Goal: Task Accomplishment & Management: Manage account settings

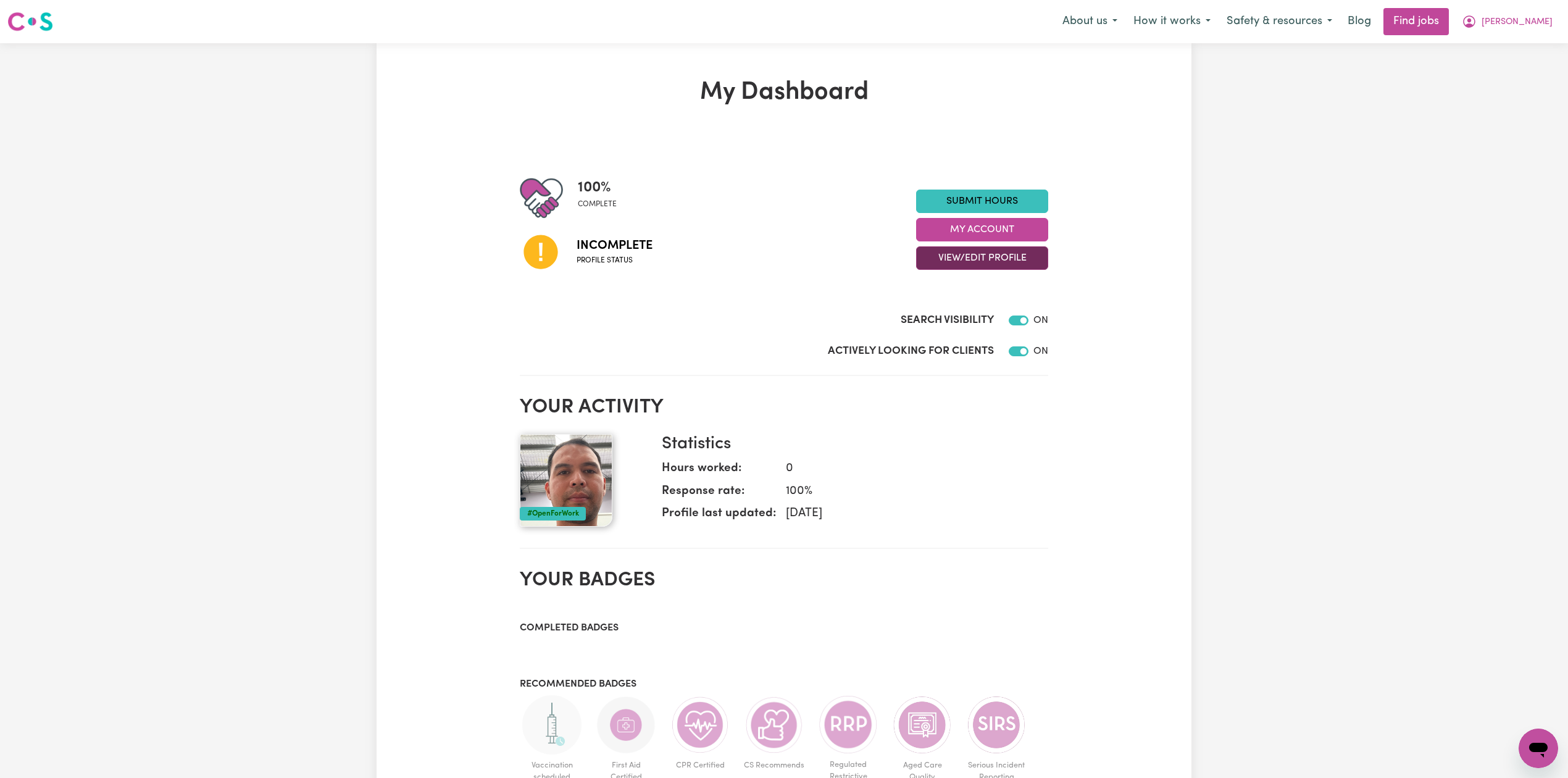
drag, startPoint x: 1013, startPoint y: 257, endPoint x: 990, endPoint y: 269, distance: 25.9
click at [1013, 257] on button "View/Edit Profile" at bounding box center [982, 258] width 132 height 23
click at [964, 311] on link "Edit Profile" at bounding box center [974, 314] width 116 height 25
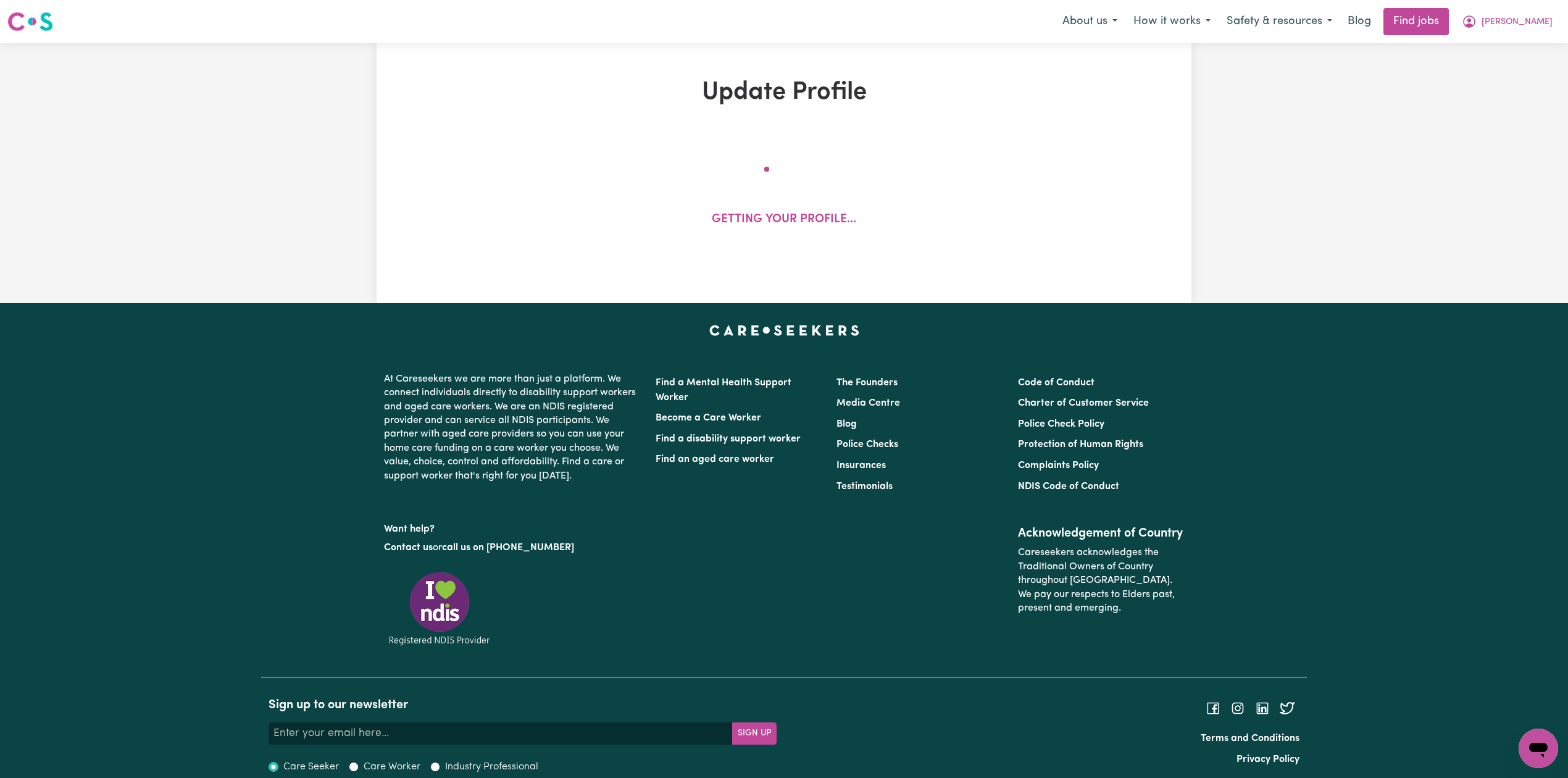
select select "[DEMOGRAPHIC_DATA]"
select select "[DEMOGRAPHIC_DATA] Citizen"
select select "Studying a healthcare related degree or qualification"
select select "60"
select select "75"
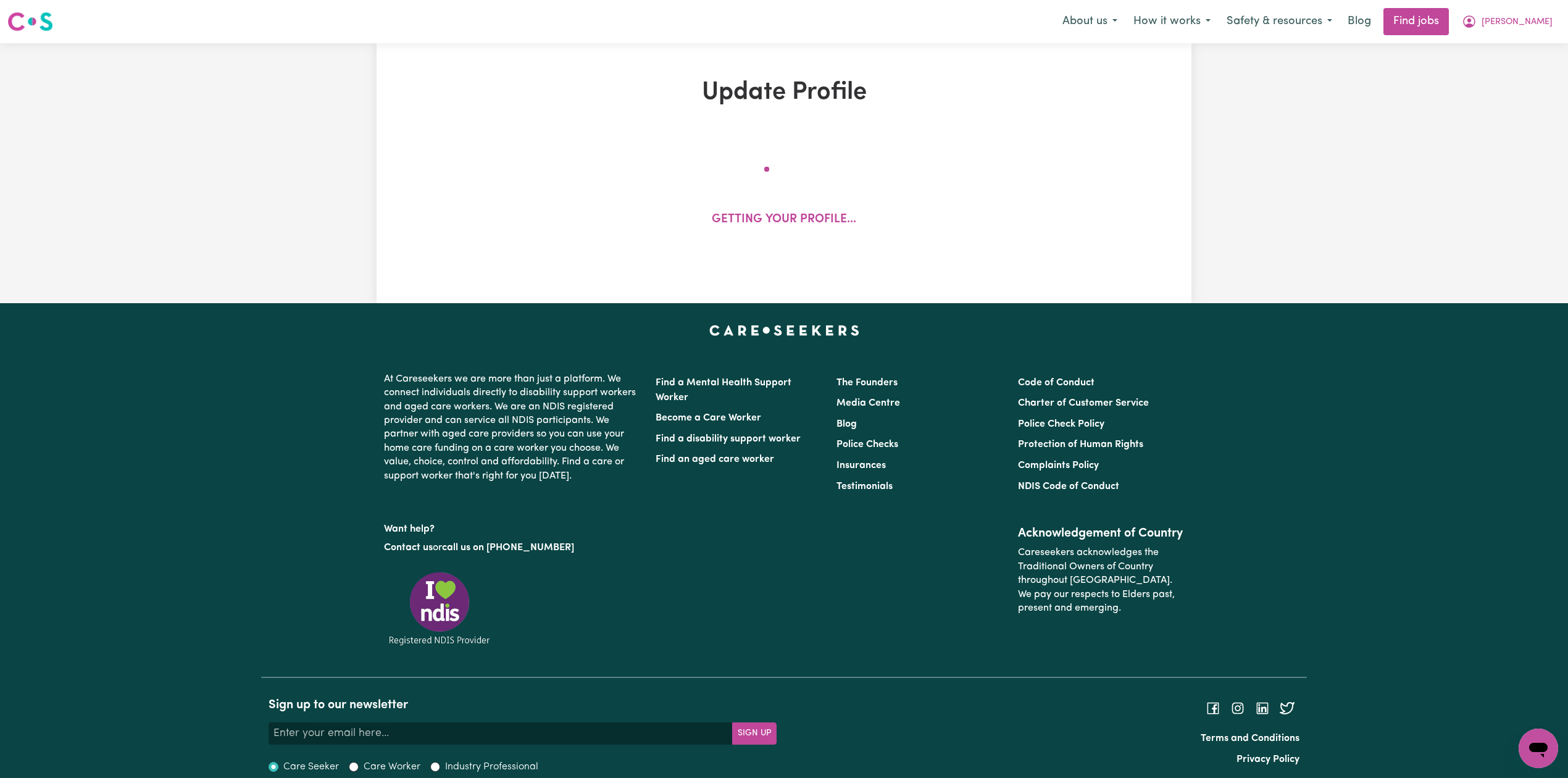
select select "90"
select select "125"
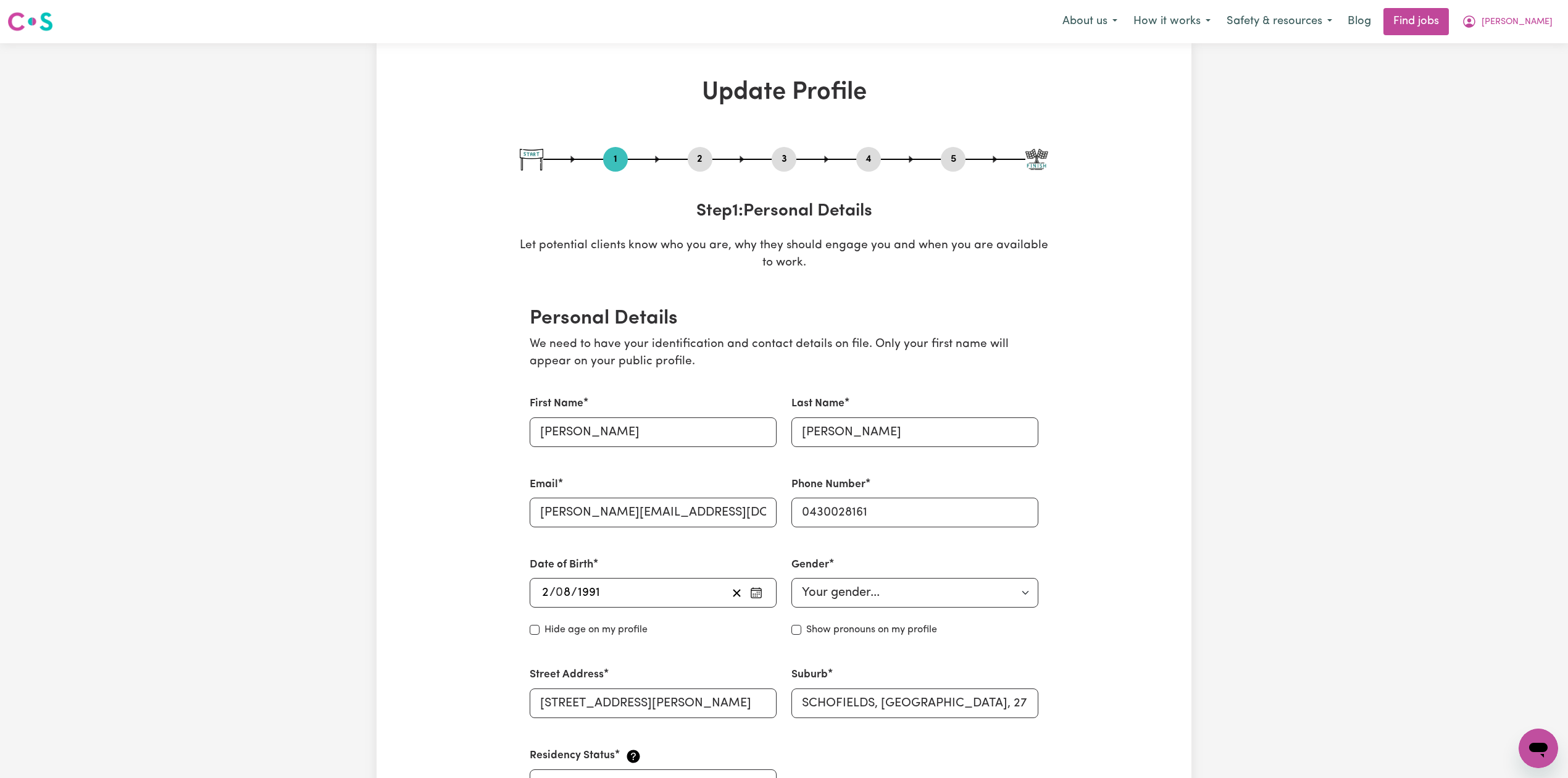
click at [701, 155] on button "2" at bounding box center [701, 159] width 25 height 16
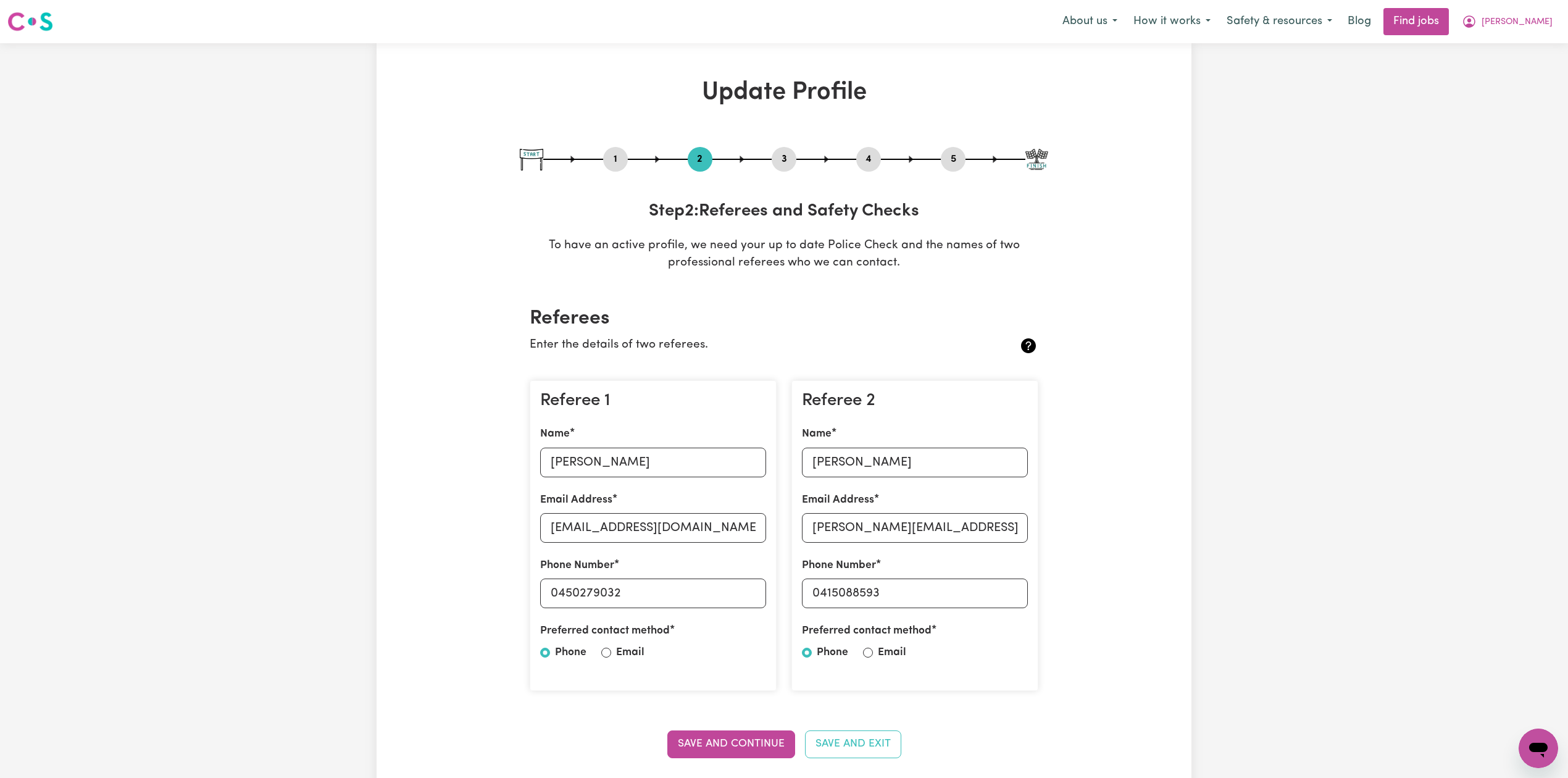
scroll to position [164, 0]
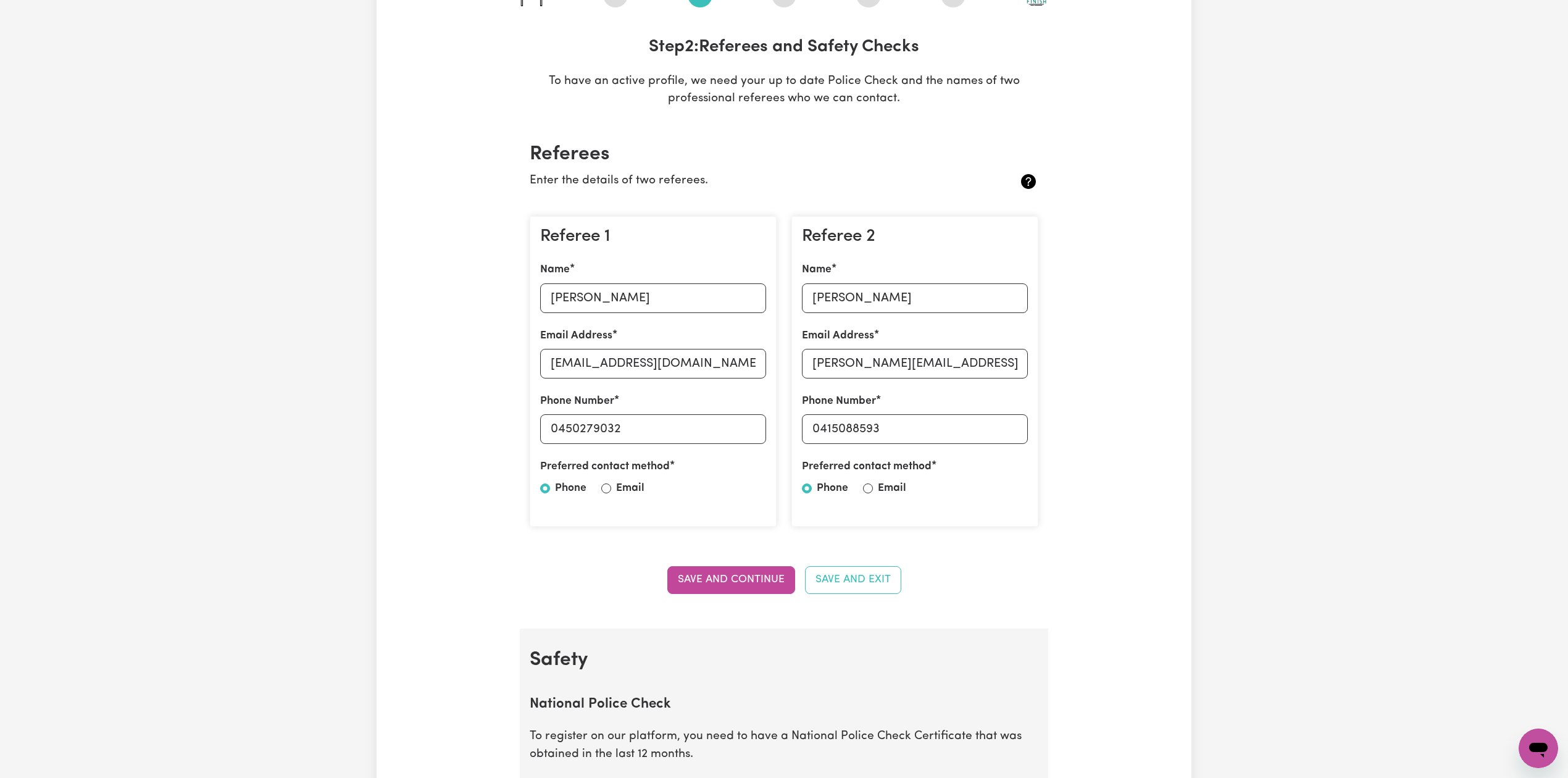
click at [596, 314] on div "Referee 1 Name [PERSON_NAME] Email Address [EMAIL_ADDRESS][DOMAIN_NAME] Phone N…" at bounding box center [653, 371] width 247 height 311
click at [605, 307] on input "[PERSON_NAME]" at bounding box center [653, 298] width 226 height 30
click at [610, 369] on input "[EMAIL_ADDRESS][DOMAIN_NAME]" at bounding box center [653, 363] width 226 height 30
drag, startPoint x: 557, startPoint y: 428, endPoint x: 677, endPoint y: 432, distance: 120.1
click at [677, 432] on input "0450279032" at bounding box center [653, 429] width 226 height 30
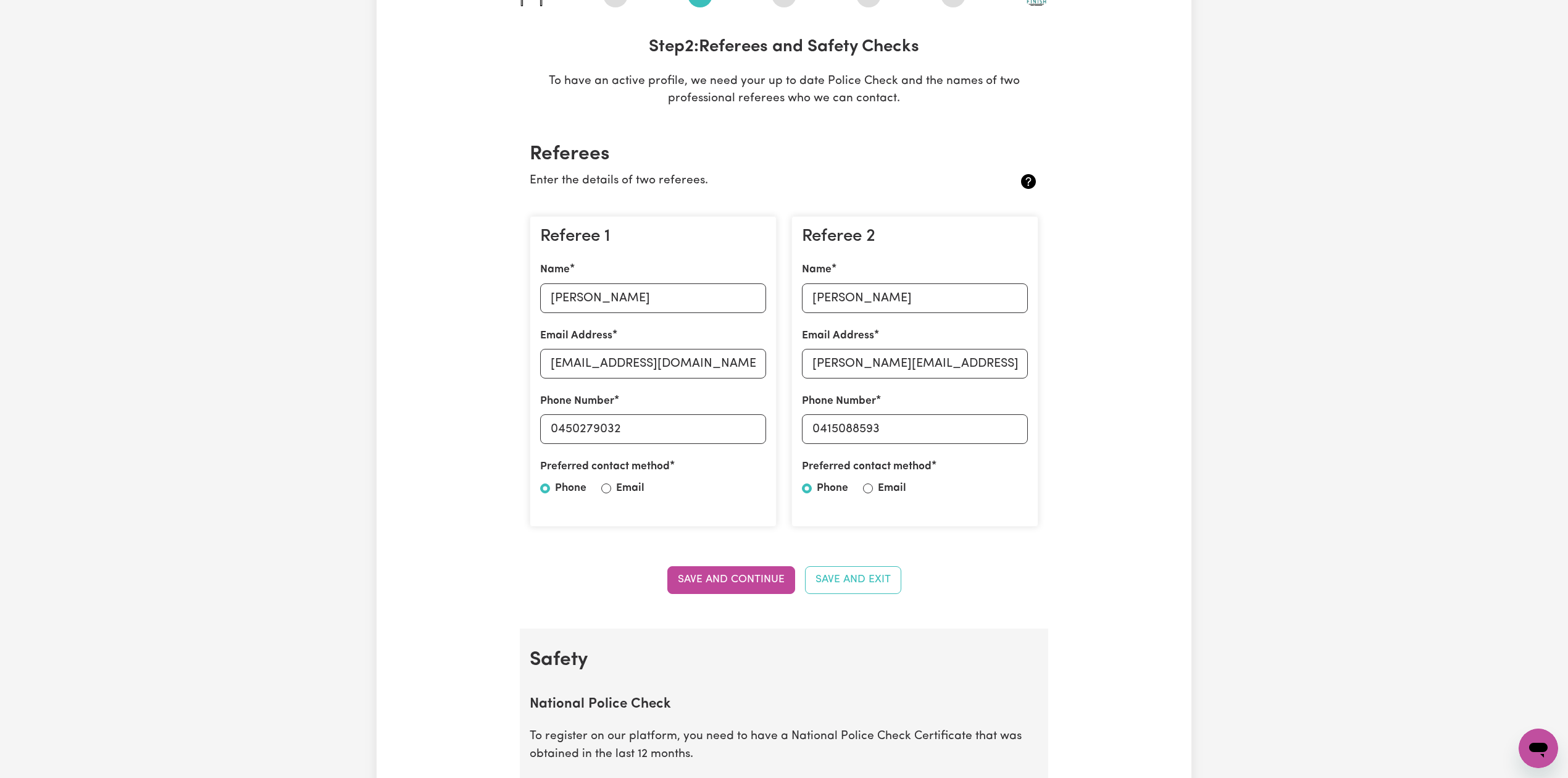
click at [680, 255] on div "Referee 1 Name [PERSON_NAME] Email Address [EMAIL_ADDRESS][DOMAIN_NAME] Phone N…" at bounding box center [653, 371] width 247 height 311
click at [820, 284] on input "[PERSON_NAME]" at bounding box center [915, 298] width 226 height 30
click at [663, 260] on div "Referee 1 Name [PERSON_NAME] Email Address [EMAIL_ADDRESS][DOMAIN_NAME] Phone N…" at bounding box center [653, 371] width 247 height 311
click at [827, 349] on input "[PERSON_NAME][EMAIL_ADDRESS][PERSON_NAME][DOMAIN_NAME]" at bounding box center [915, 363] width 226 height 30
click at [685, 245] on h3 "Referee 1" at bounding box center [653, 237] width 226 height 21
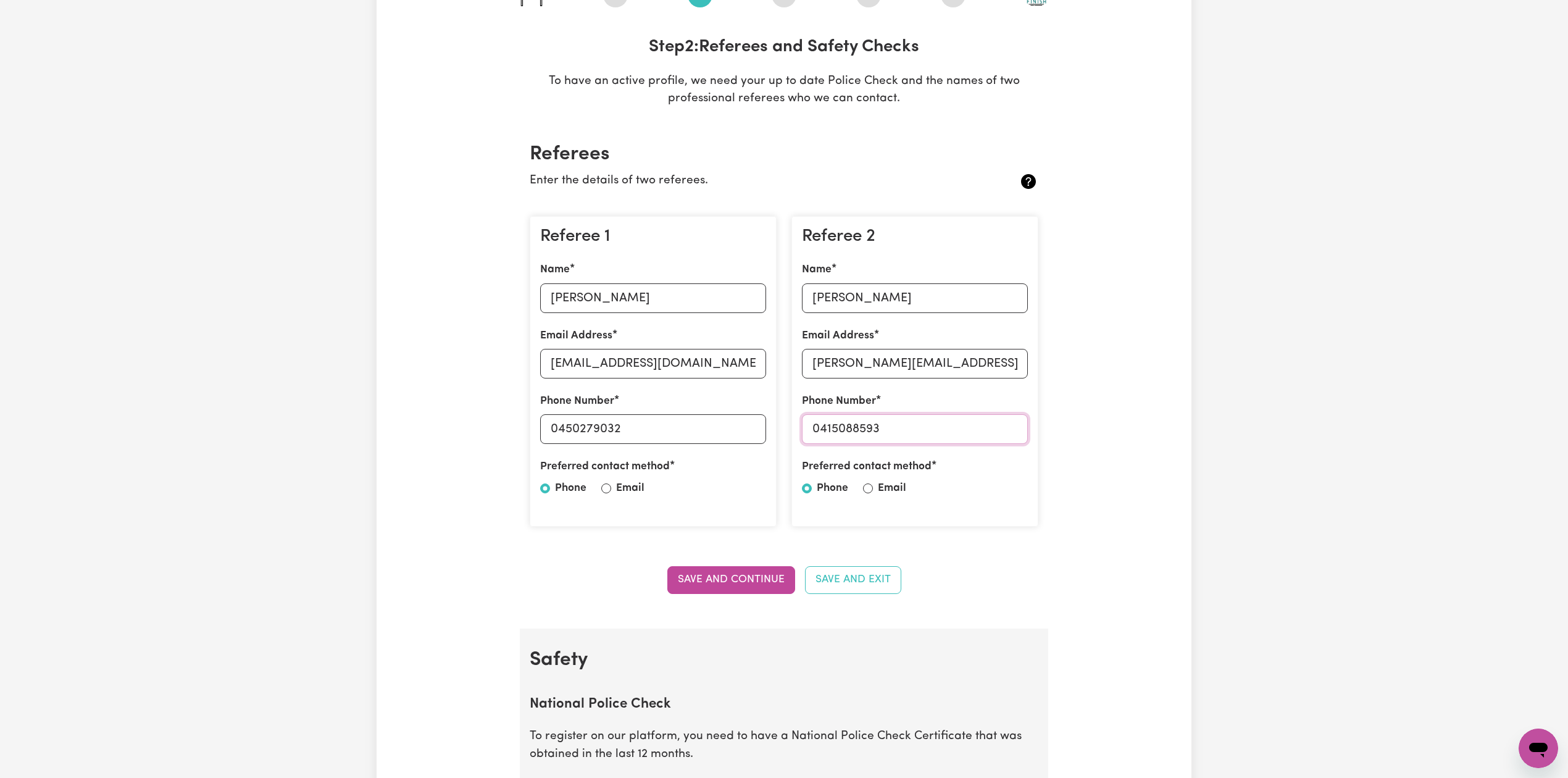
drag, startPoint x: 822, startPoint y: 427, endPoint x: 937, endPoint y: 427, distance: 115.0
click at [937, 427] on input "0415088593" at bounding box center [915, 429] width 226 height 30
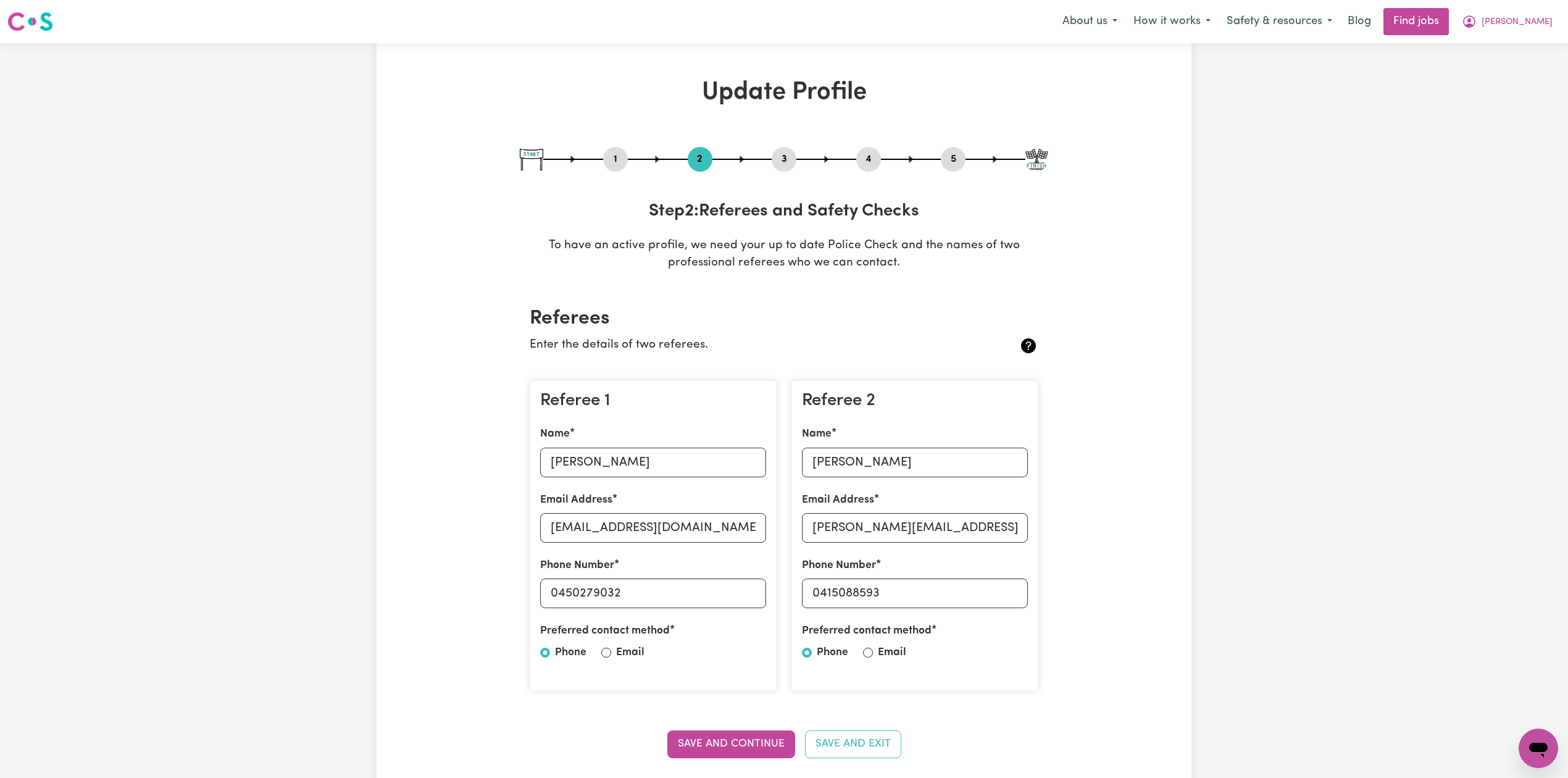
drag, startPoint x: 650, startPoint y: 201, endPoint x: 661, endPoint y: 203, distance: 11.2
click at [650, 201] on h3 "Step 2 : Referees and Safety Checks" at bounding box center [784, 211] width 528 height 21
click at [869, 161] on button "4" at bounding box center [869, 159] width 25 height 16
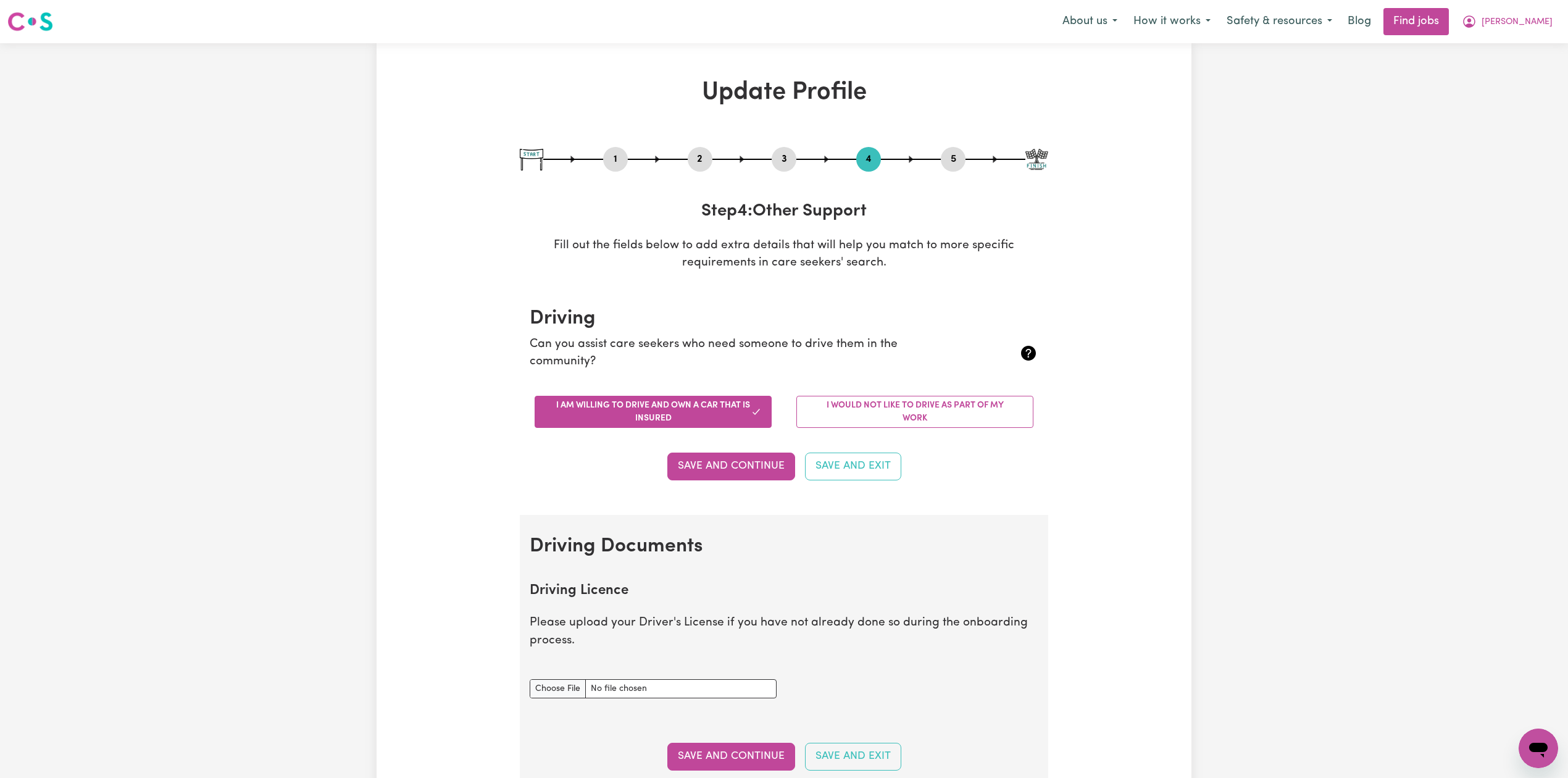
click at [954, 162] on button "5" at bounding box center [953, 159] width 25 height 16
select select "I am providing services privately on my own"
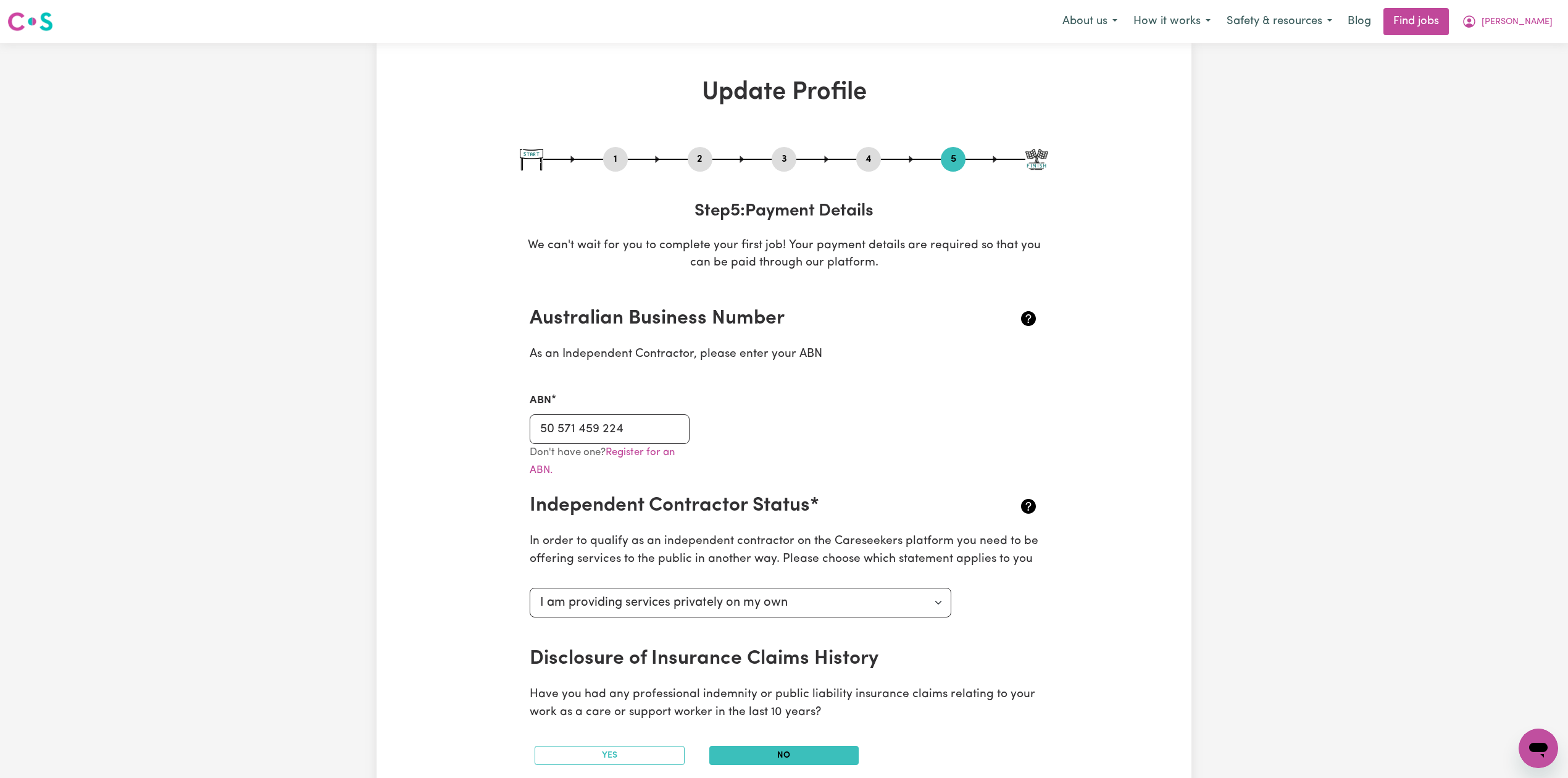
scroll to position [164, 0]
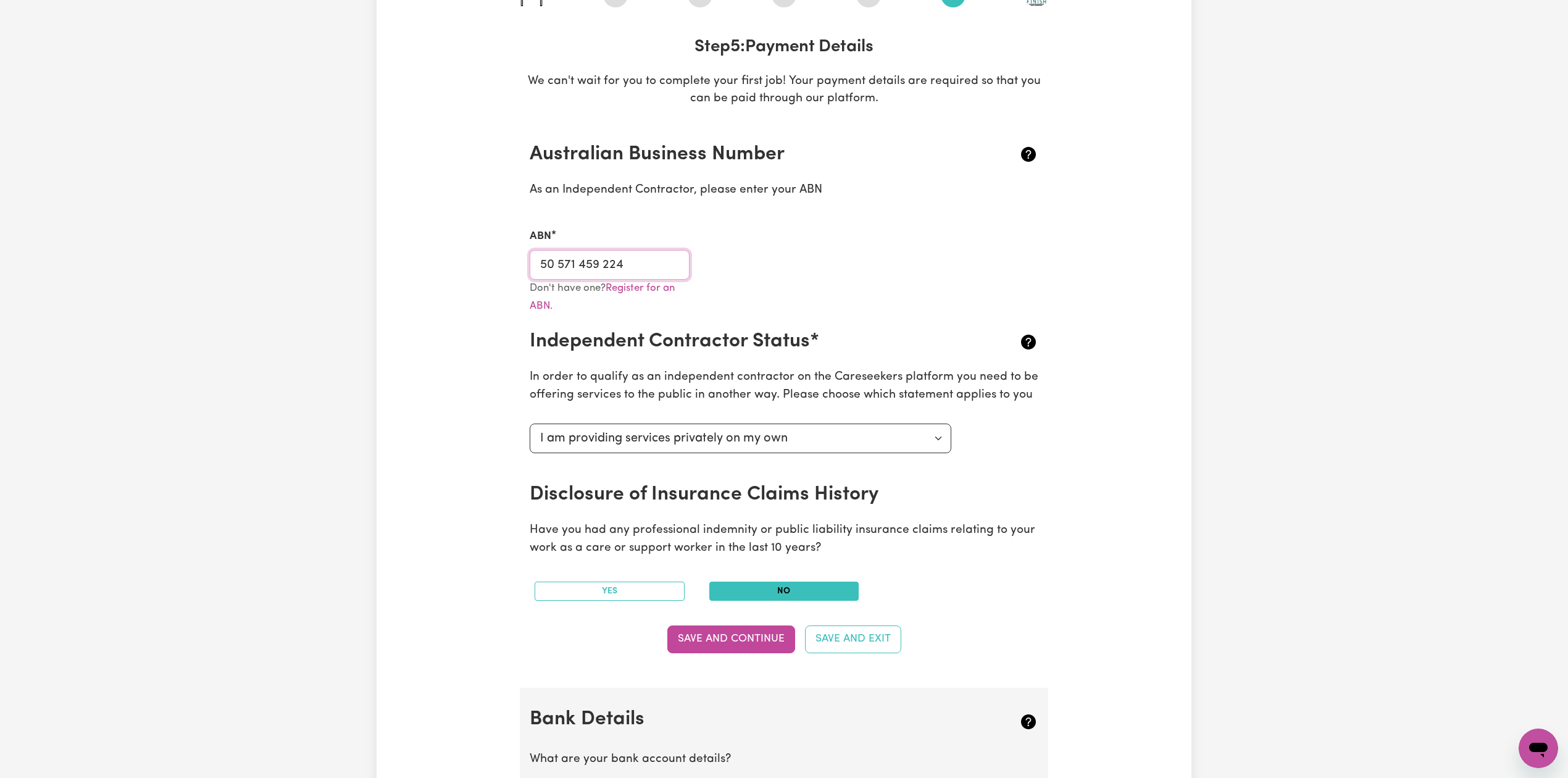
click at [586, 268] on input "50 571 459 224" at bounding box center [610, 265] width 160 height 30
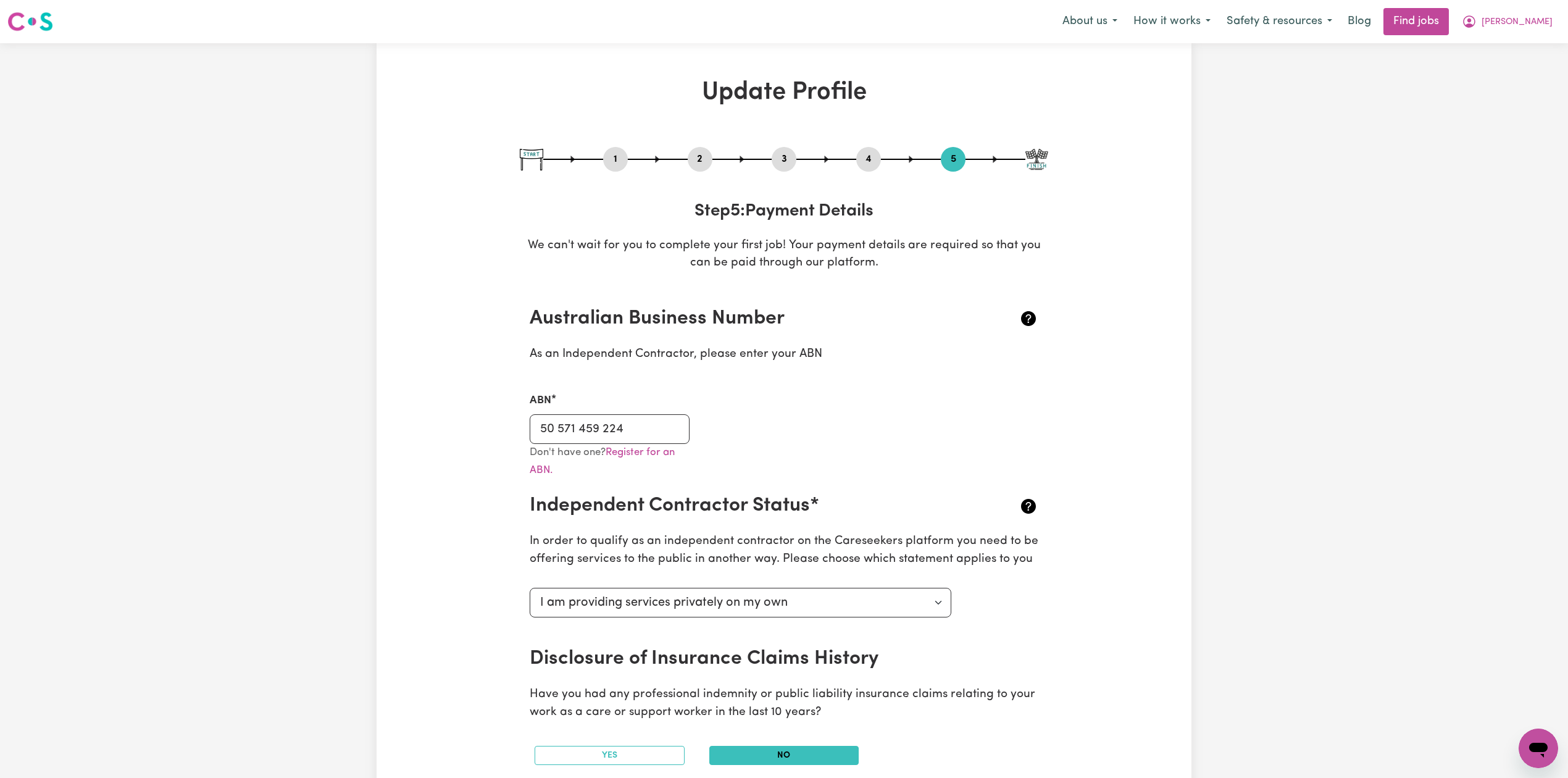
click at [699, 157] on button "2" at bounding box center [701, 159] width 25 height 16
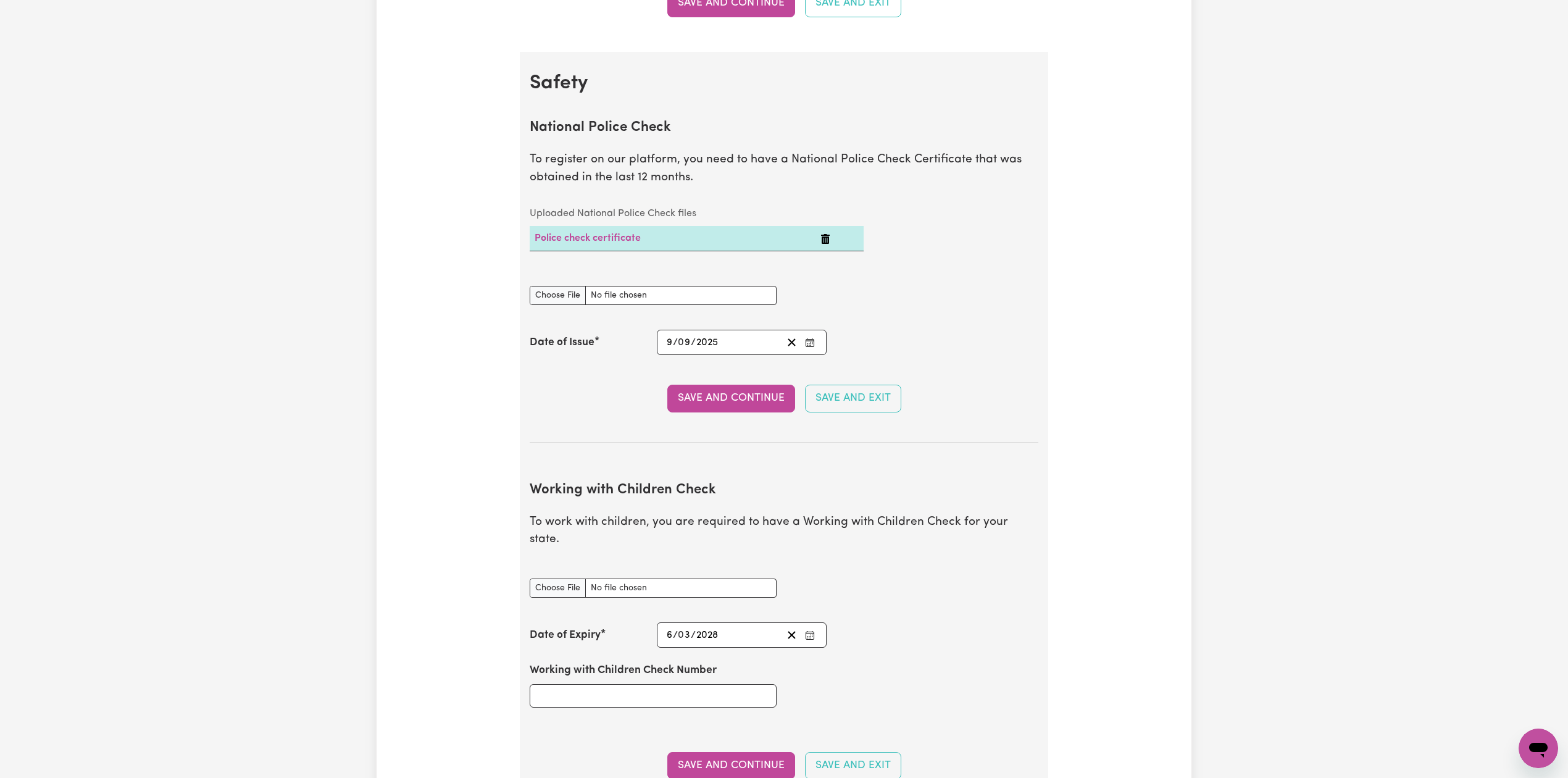
scroll to position [988, 0]
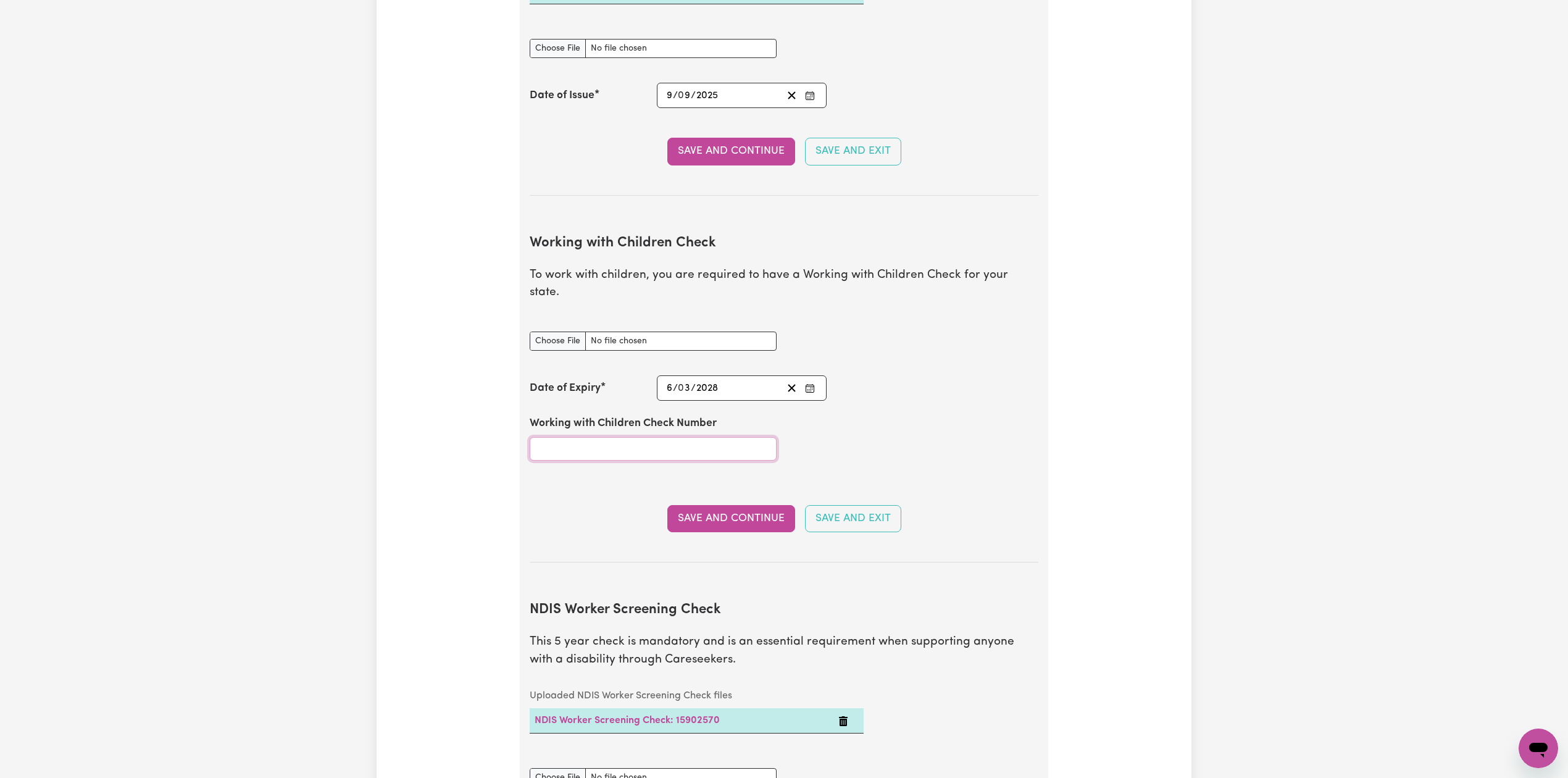
click at [628, 437] on input "Working with Children Check Number" at bounding box center [653, 449] width 247 height 23
paste input "WWC1610341E"
type input "WWC1610341E"
click at [582, 332] on input "Working with Children Check document" at bounding box center [653, 341] width 247 height 19
click at [791, 382] on icon "Clear date" at bounding box center [791, 387] width 12 height 12
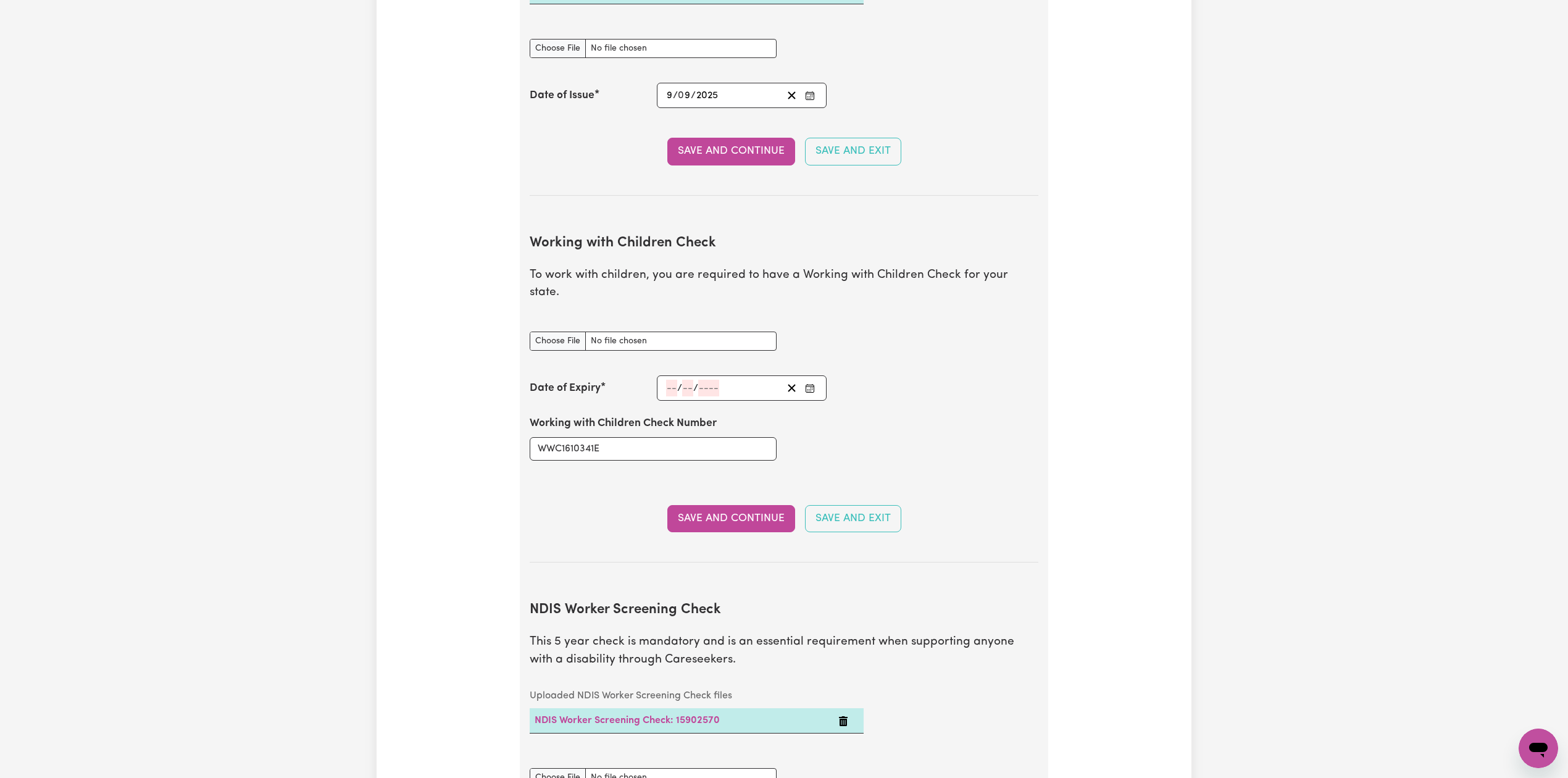
click at [805, 384] on icon "Enter the Date of Expiry of your Working with Children Check" at bounding box center [810, 388] width 10 height 10
click at [781, 217] on span "[DATE]" at bounding box center [766, 222] width 31 height 11
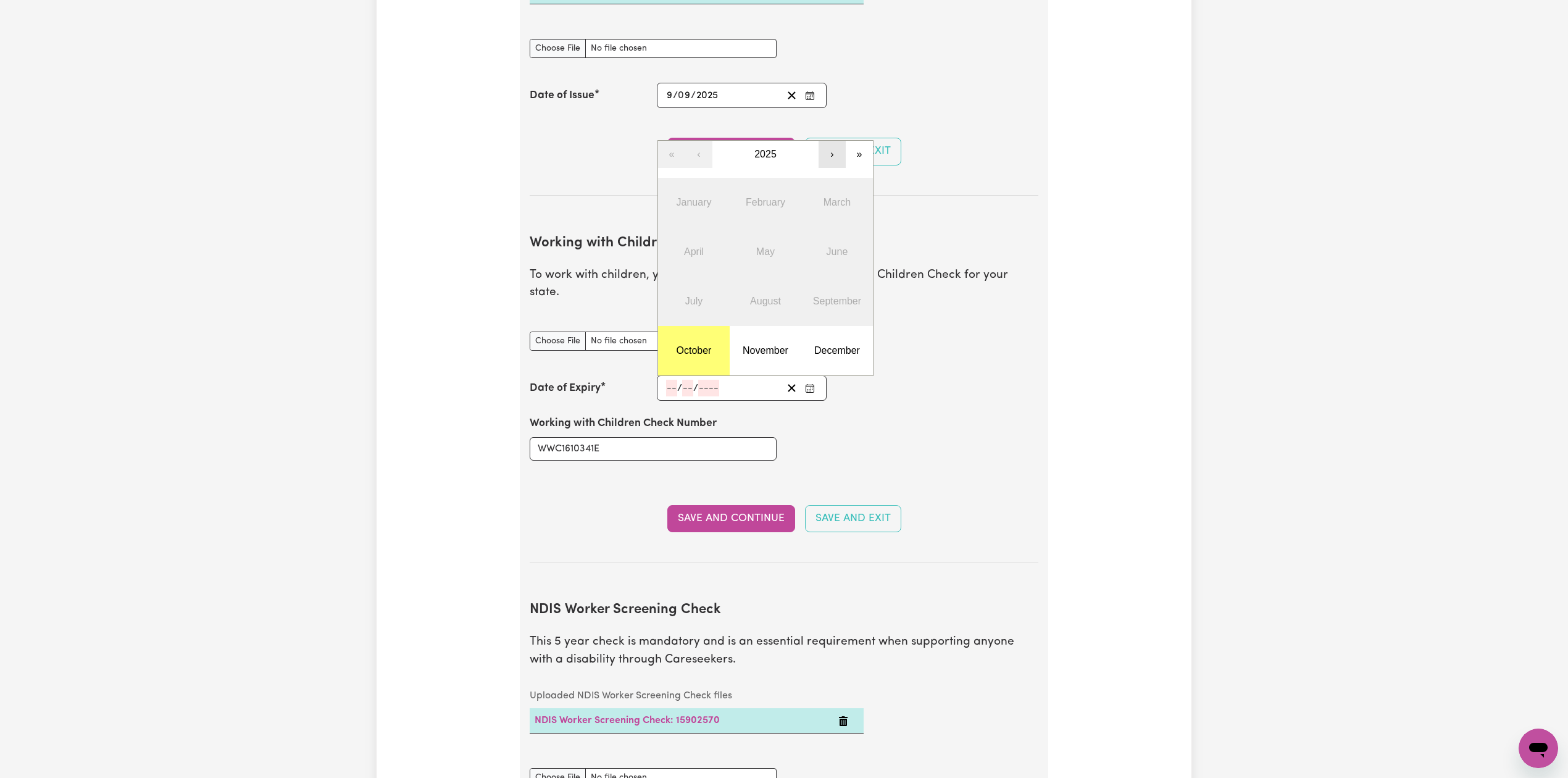
click at [838, 141] on button "›" at bounding box center [832, 154] width 27 height 27
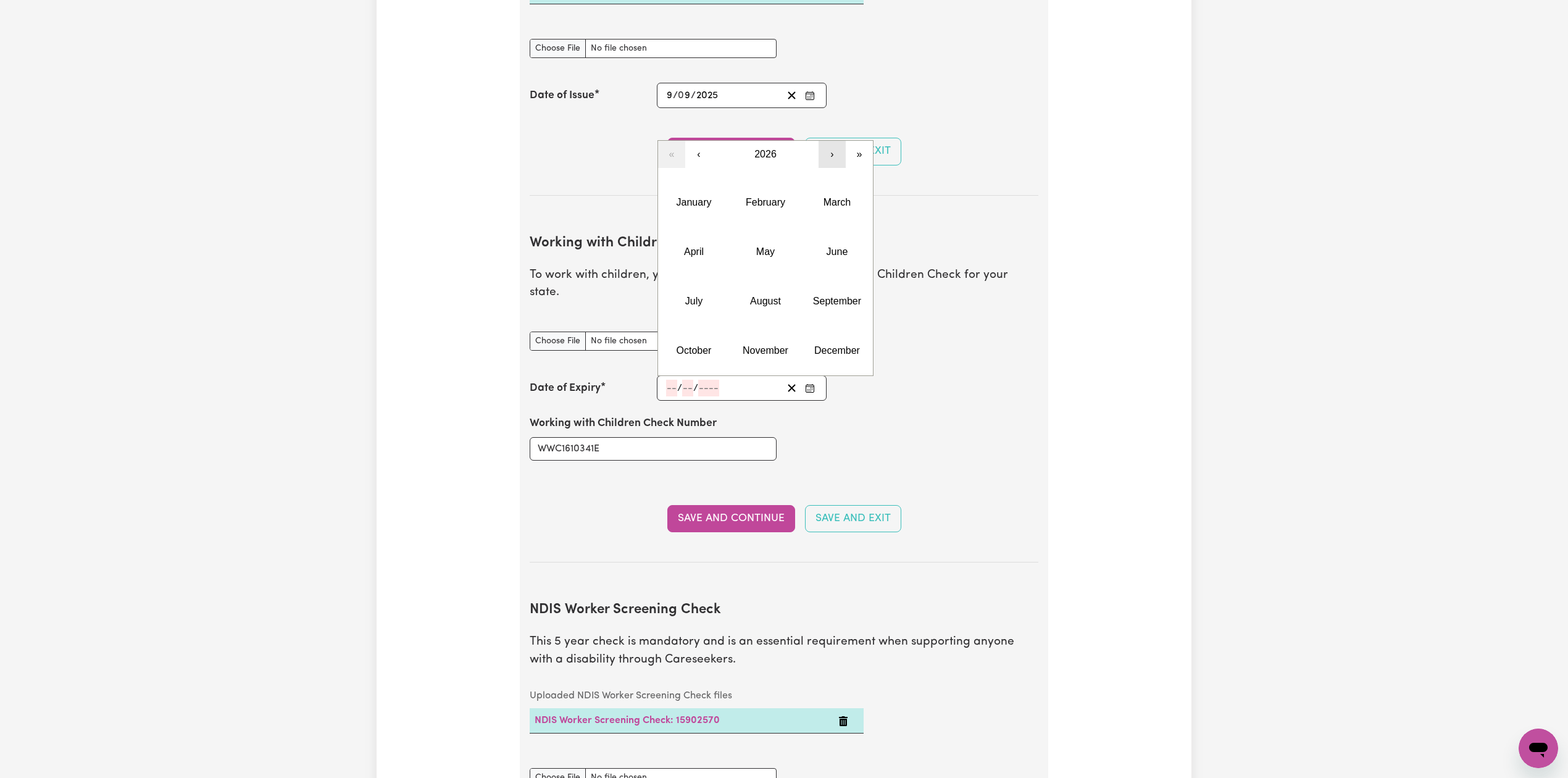
click at [838, 141] on button "›" at bounding box center [832, 154] width 27 height 27
click at [847, 203] on button "March" at bounding box center [837, 203] width 71 height 50
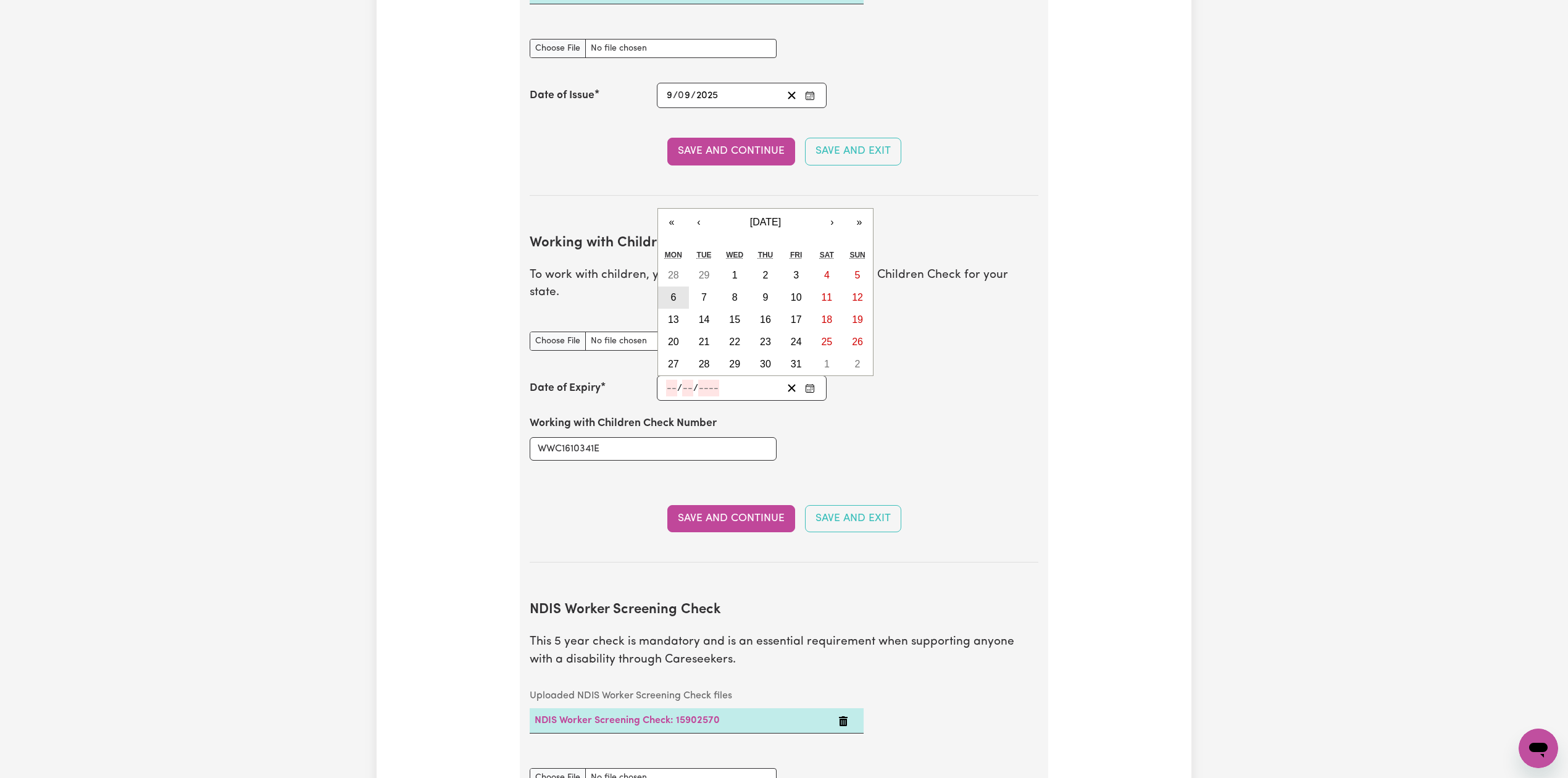
click at [668, 287] on button "6" at bounding box center [673, 297] width 31 height 23
type input "[DATE]"
type input "6"
type input "3"
type input "2028"
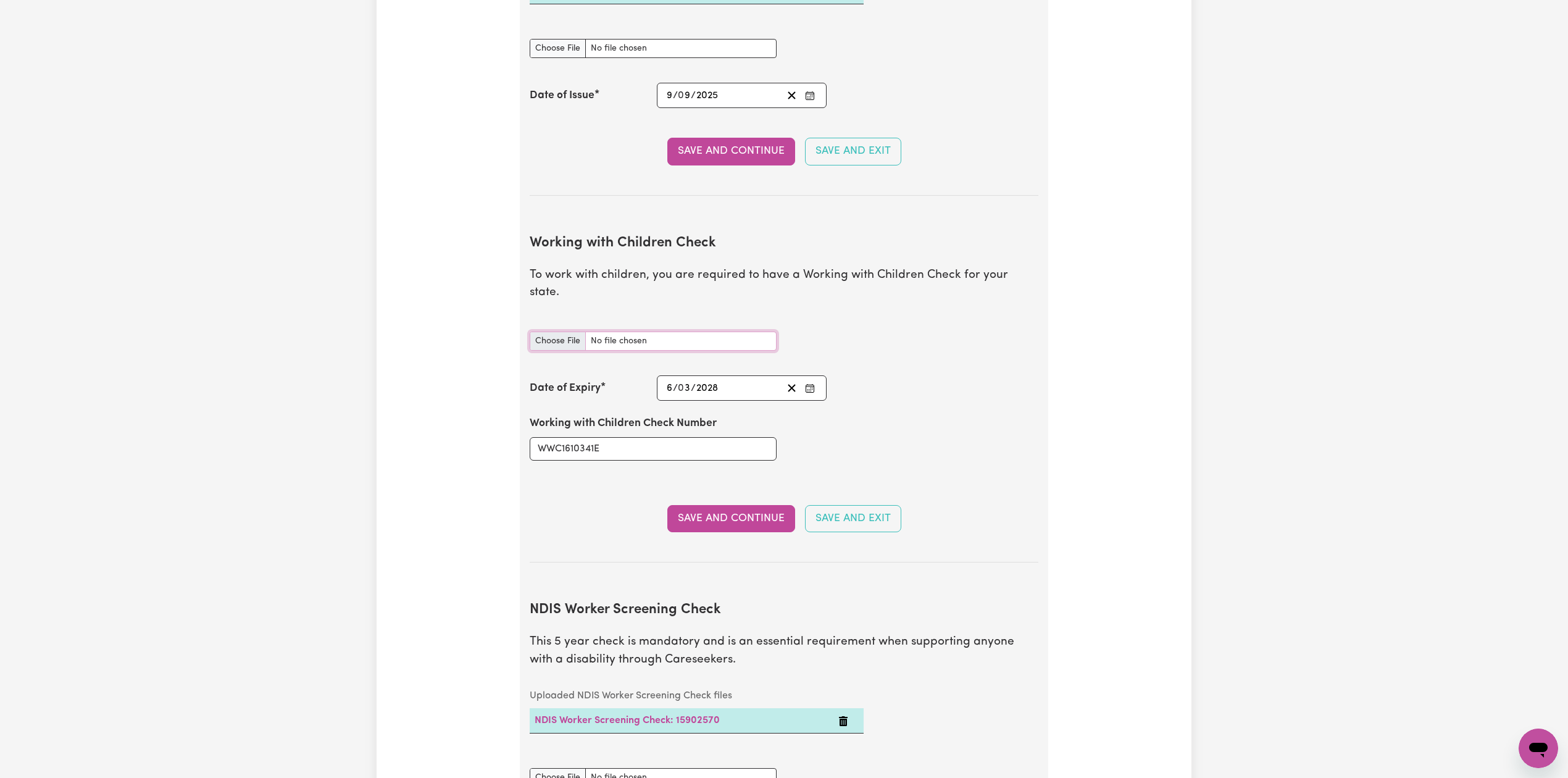
click at [566, 332] on input "Working with Children Check document" at bounding box center [653, 341] width 247 height 19
type input "C:\fakepath\[PERSON_NAME] WWC1610341E - 06032028.jpeg"
click at [711, 512] on button "Save and Continue" at bounding box center [731, 518] width 128 height 27
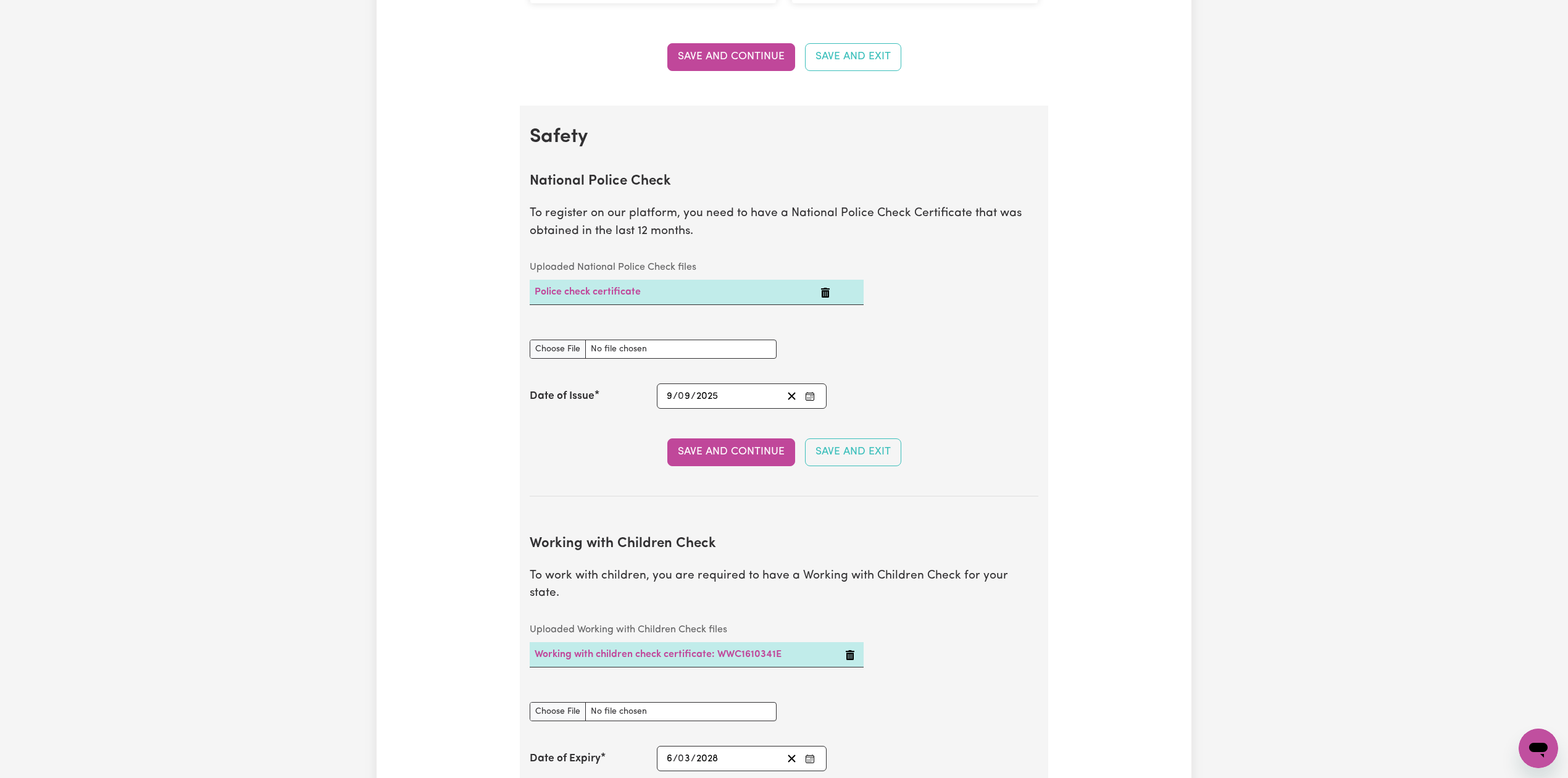
scroll to position [0, 0]
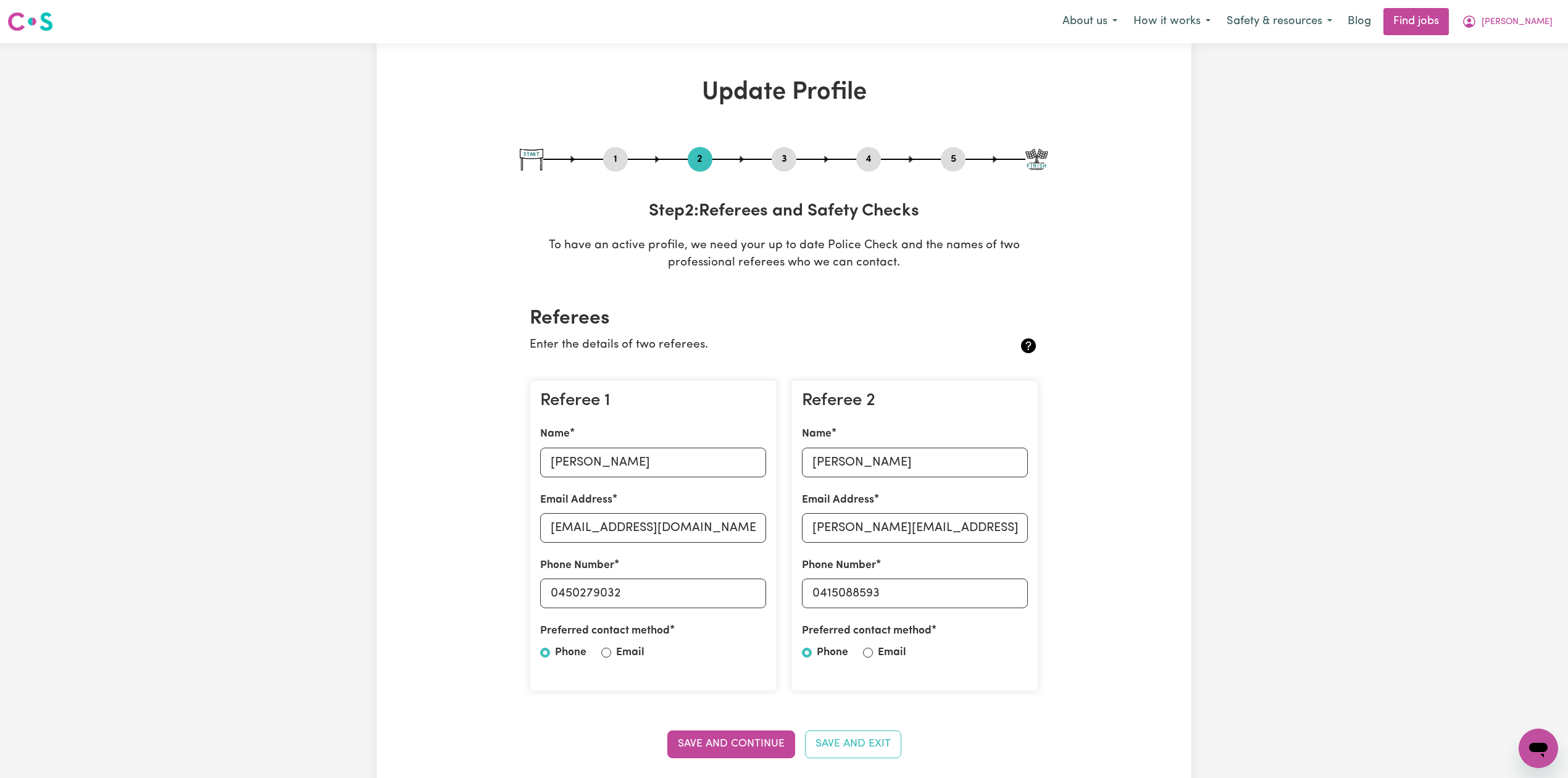
click at [793, 163] on button "3" at bounding box center [784, 159] width 25 height 16
select select "2017"
select select "Certificate III (Individual Support)"
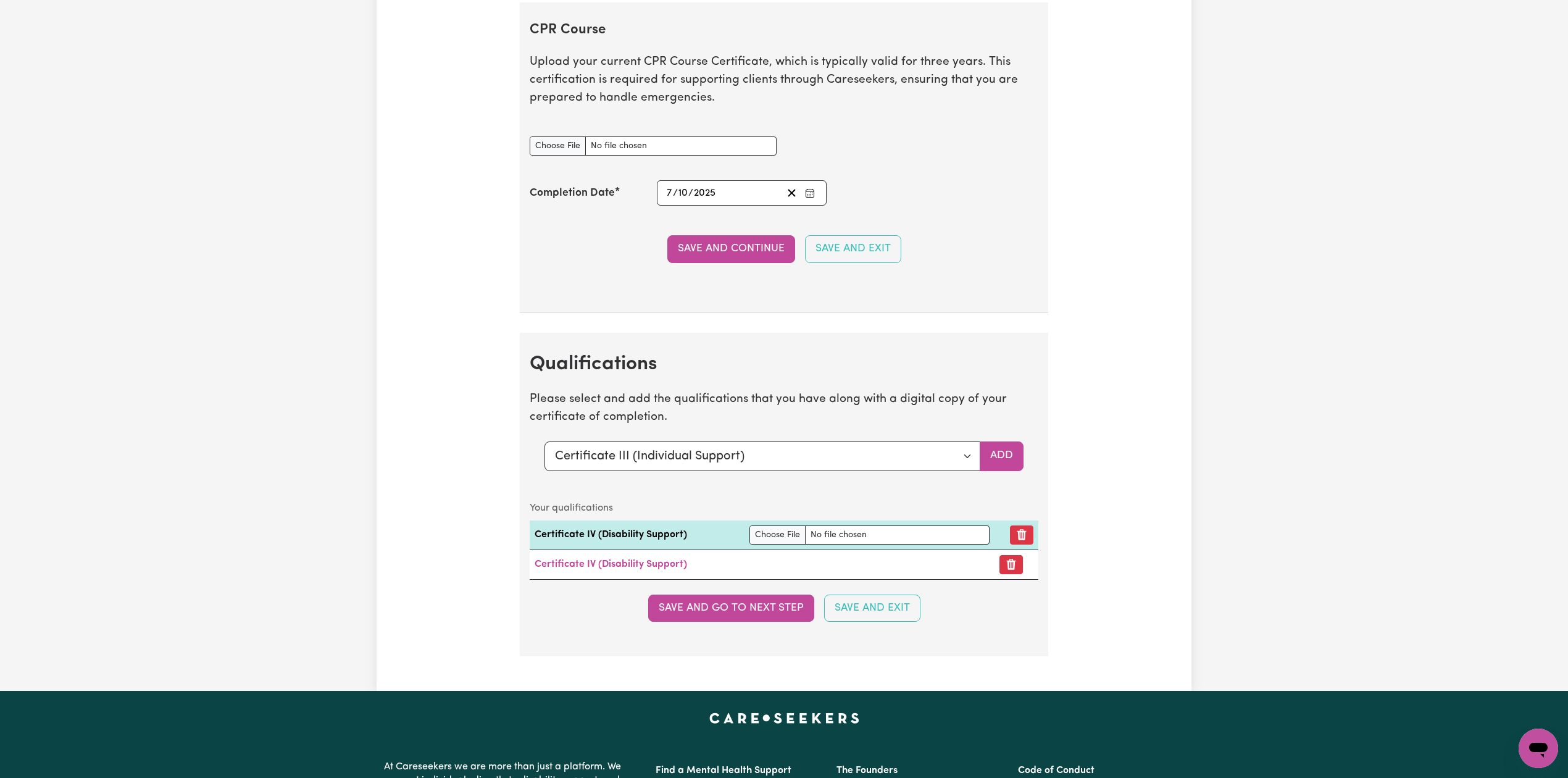
scroll to position [2304, 0]
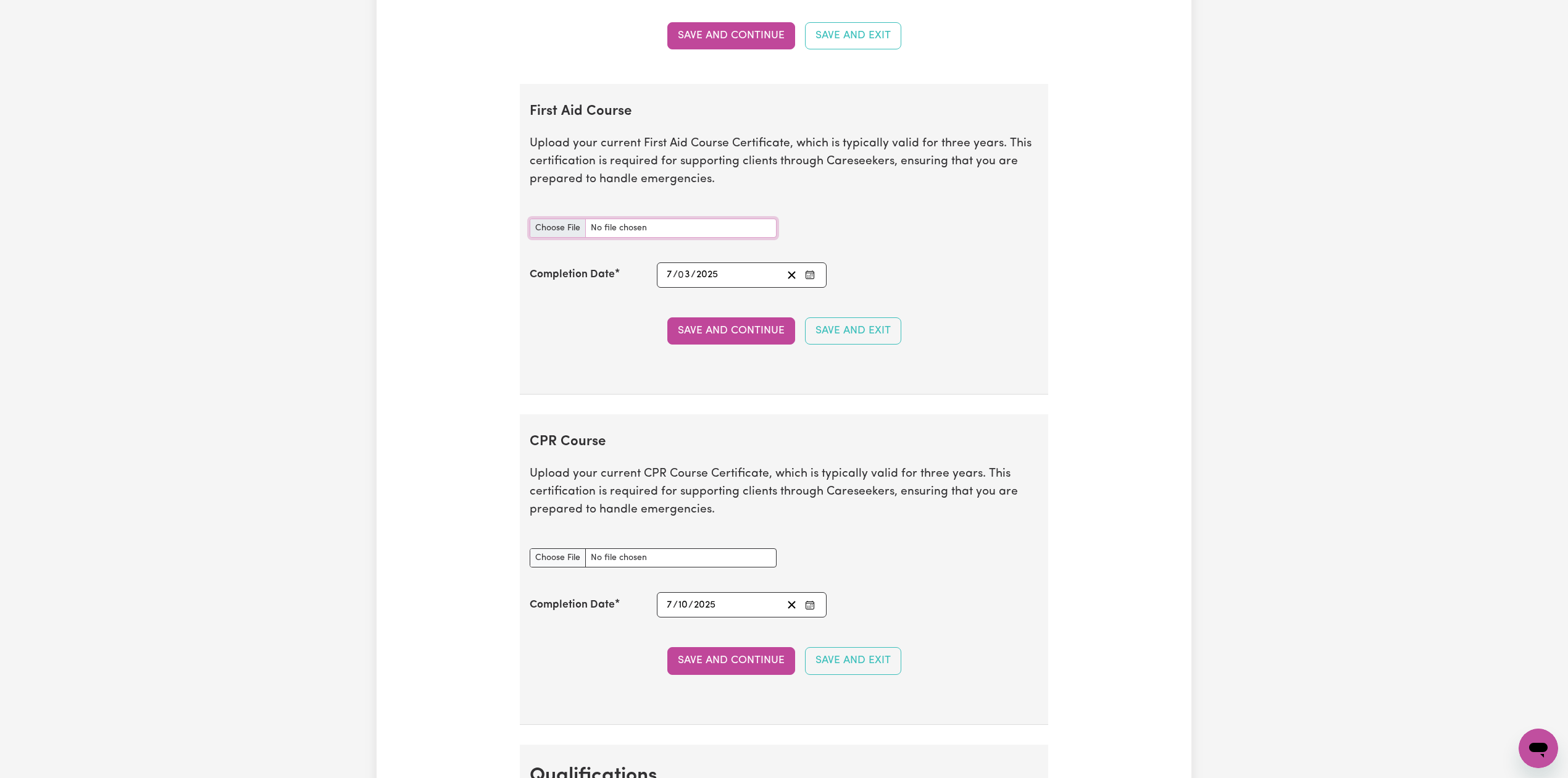
click at [568, 231] on input "First Aid Course document" at bounding box center [653, 227] width 247 height 19
type input "C:\fakepath\[PERSON_NAME] CPR and First Aid Certificate 07032025.png"
click at [685, 345] on button "Save and Continue" at bounding box center [731, 331] width 128 height 27
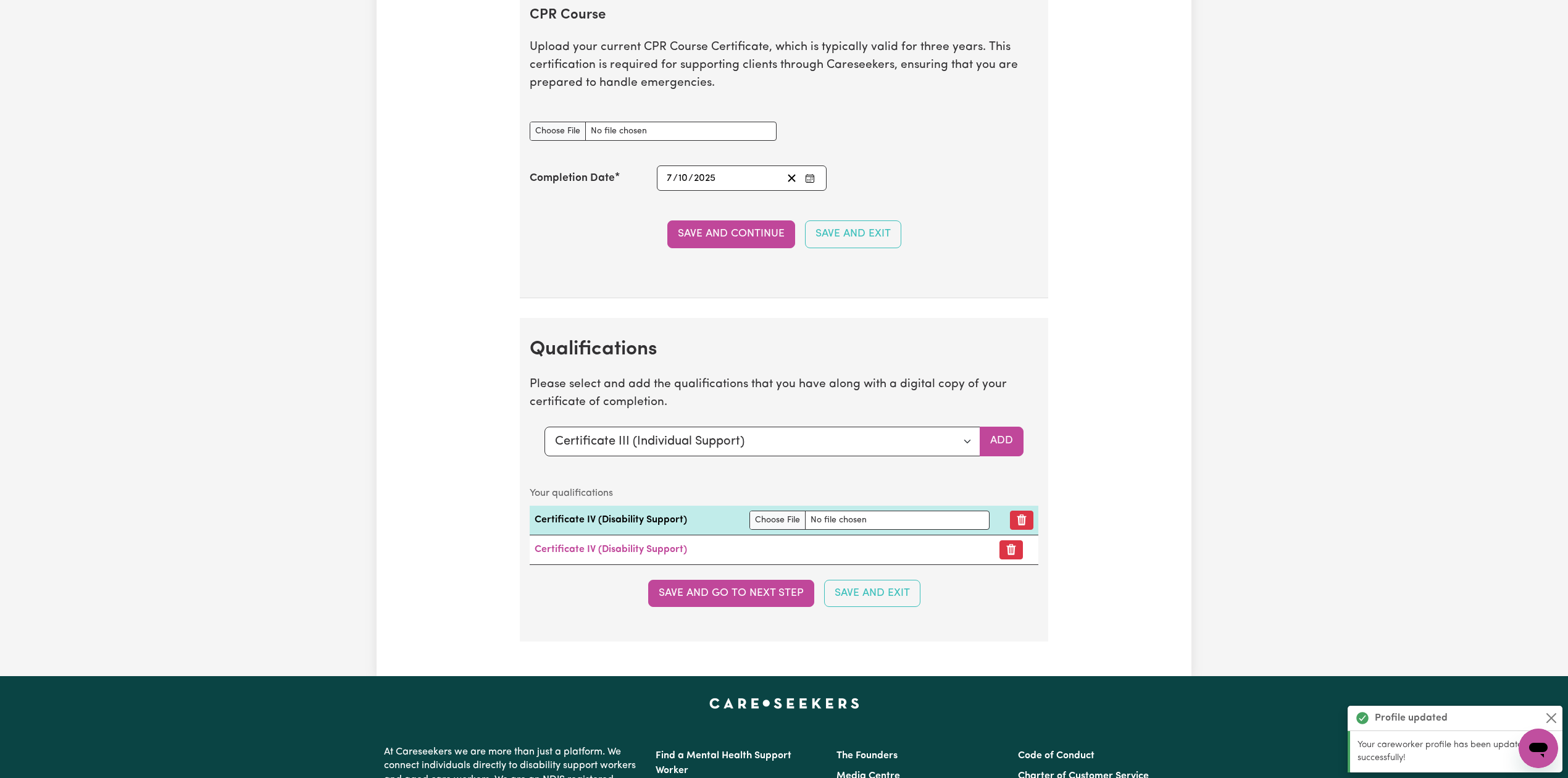
scroll to position [2801, 0]
click at [805, 183] on icon "Enter the Completion Date of your CPR Course" at bounding box center [810, 178] width 10 height 10
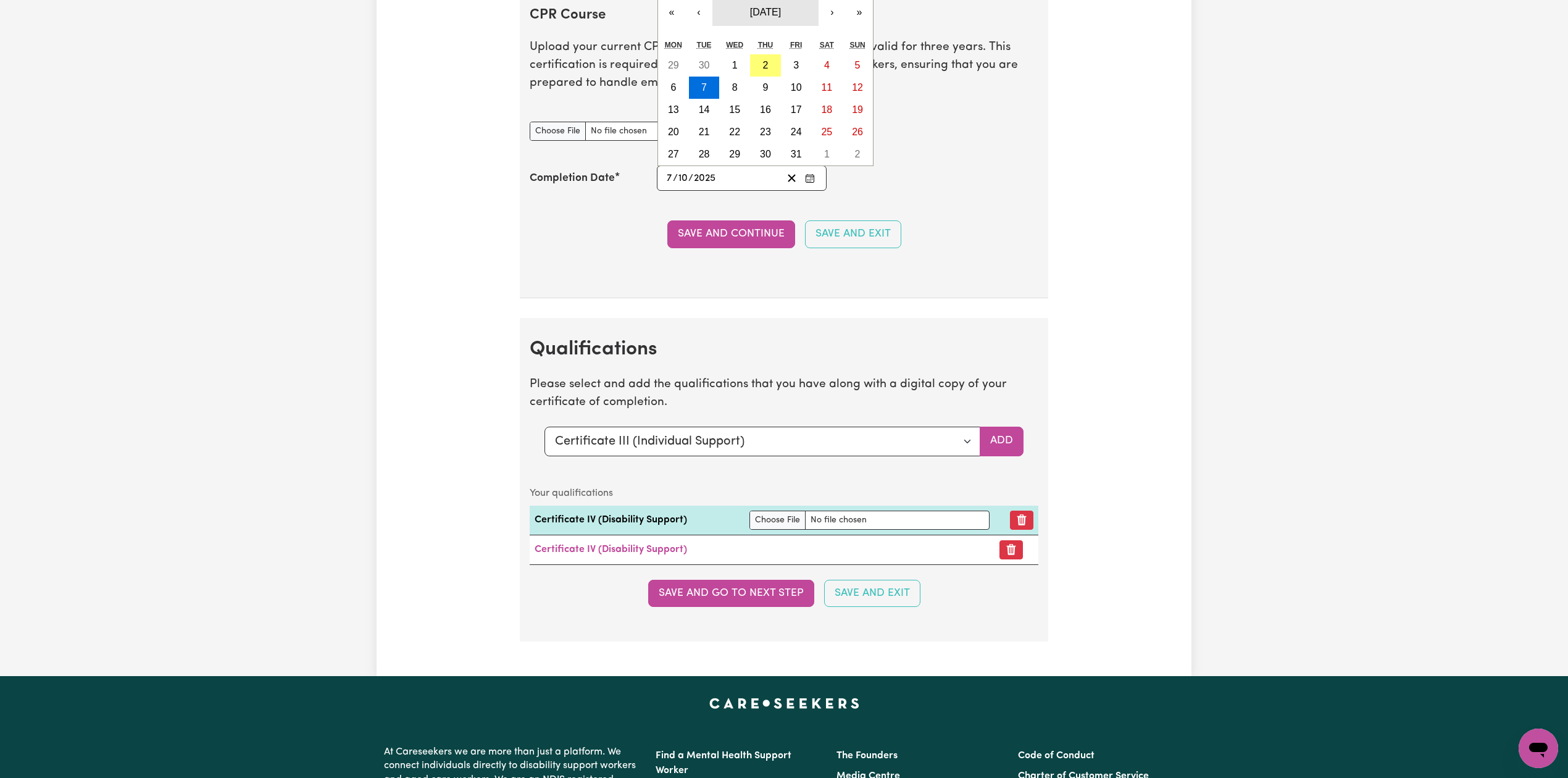
click at [769, 17] on span "[DATE]" at bounding box center [766, 12] width 31 height 11
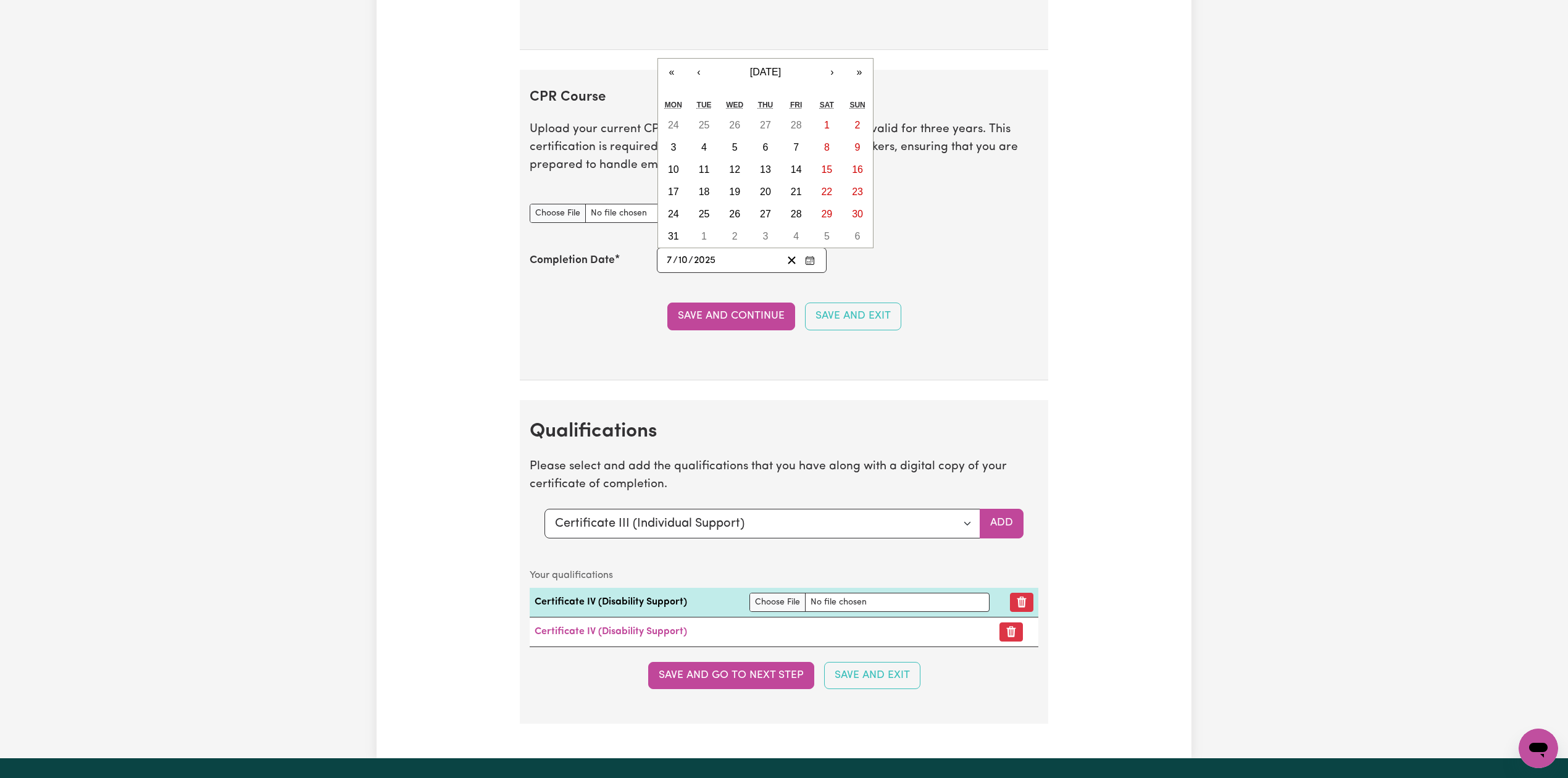
scroll to position [2635, 0]
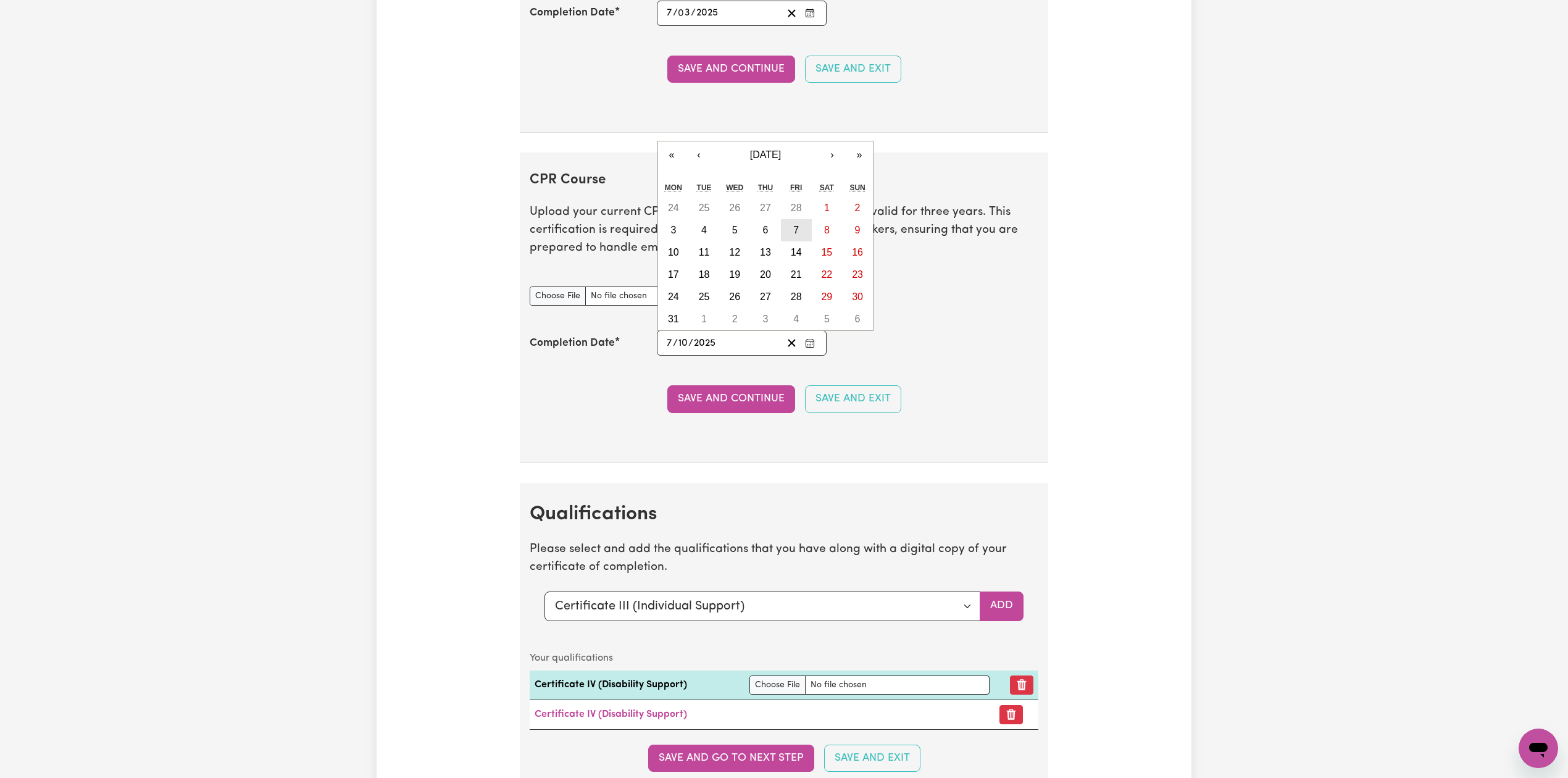
drag, startPoint x: 795, startPoint y: 242, endPoint x: 787, endPoint y: 250, distance: 11.3
click at [796, 235] on abbr "7" at bounding box center [796, 230] width 5 height 11
type input "[DATE]"
type input "3"
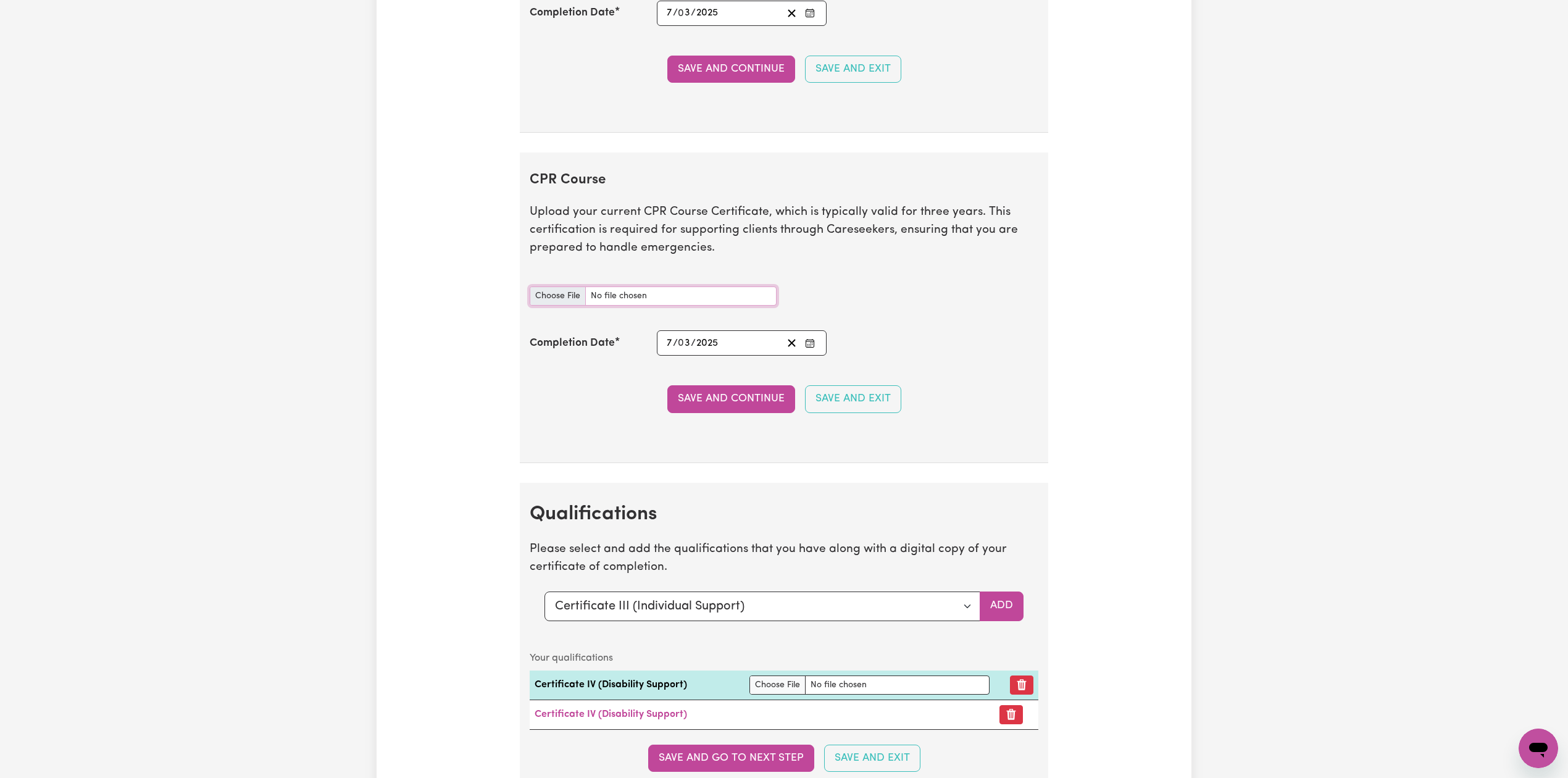
click at [579, 305] on input "CPR Course document" at bounding box center [653, 296] width 247 height 19
type input "C:\fakepath\[PERSON_NAME] CPR and First Aid Certificate 07032025.png"
click at [710, 412] on button "Save and Continue" at bounding box center [731, 398] width 128 height 27
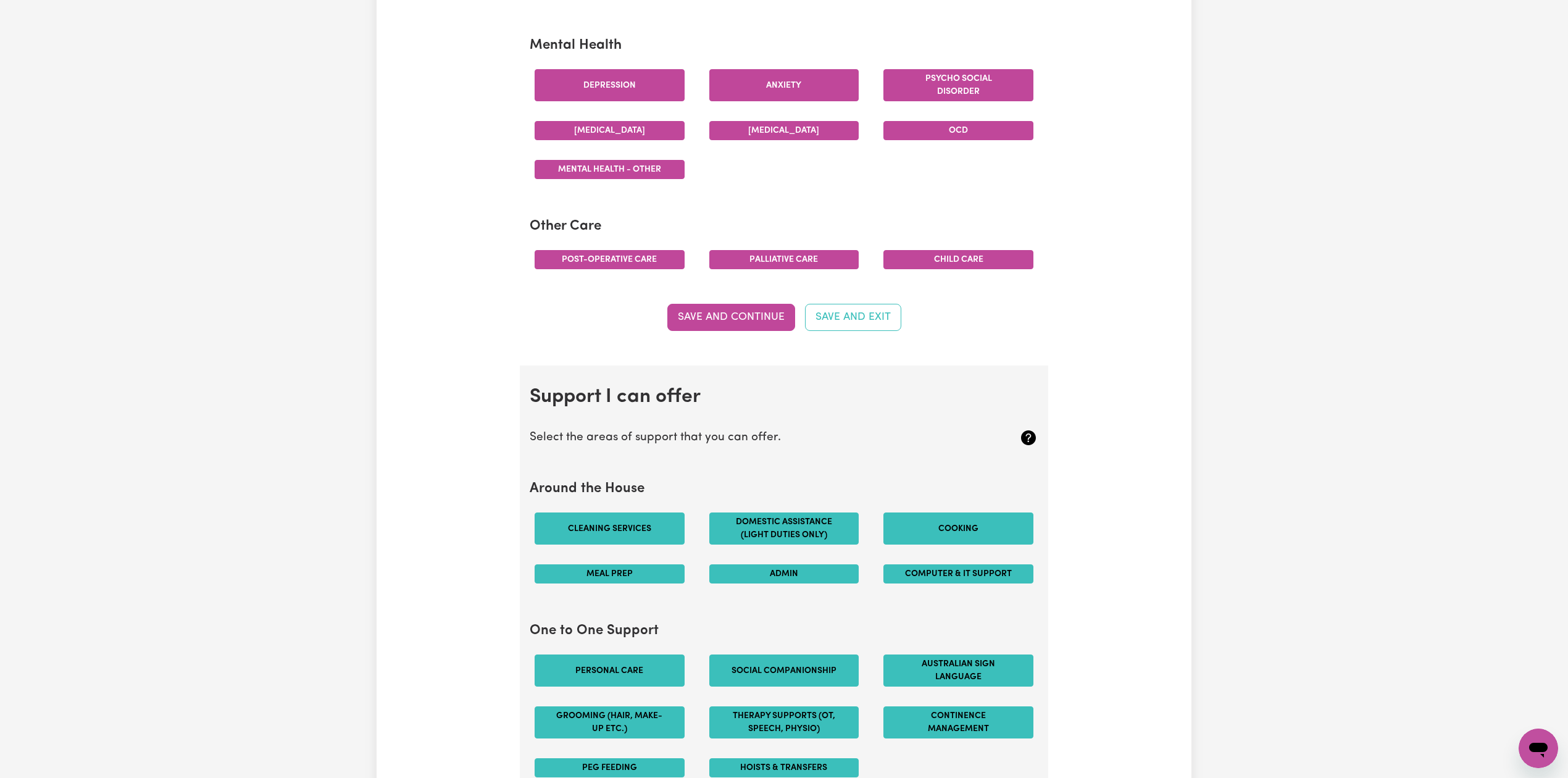
scroll to position [0, 0]
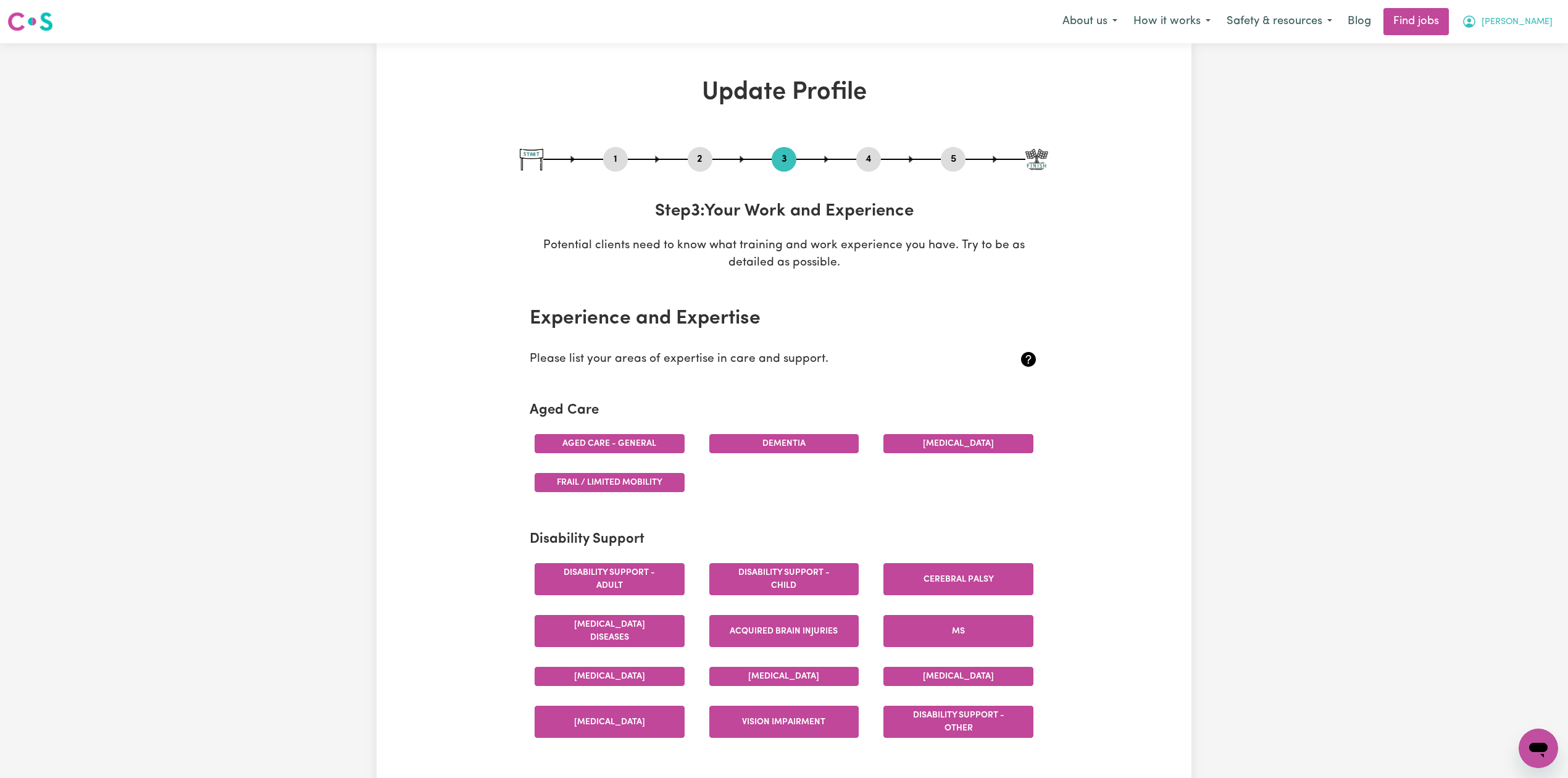
click at [1549, 30] on button "[PERSON_NAME]" at bounding box center [1507, 21] width 107 height 26
click at [1513, 95] on link "Logout" at bounding box center [1511, 95] width 98 height 23
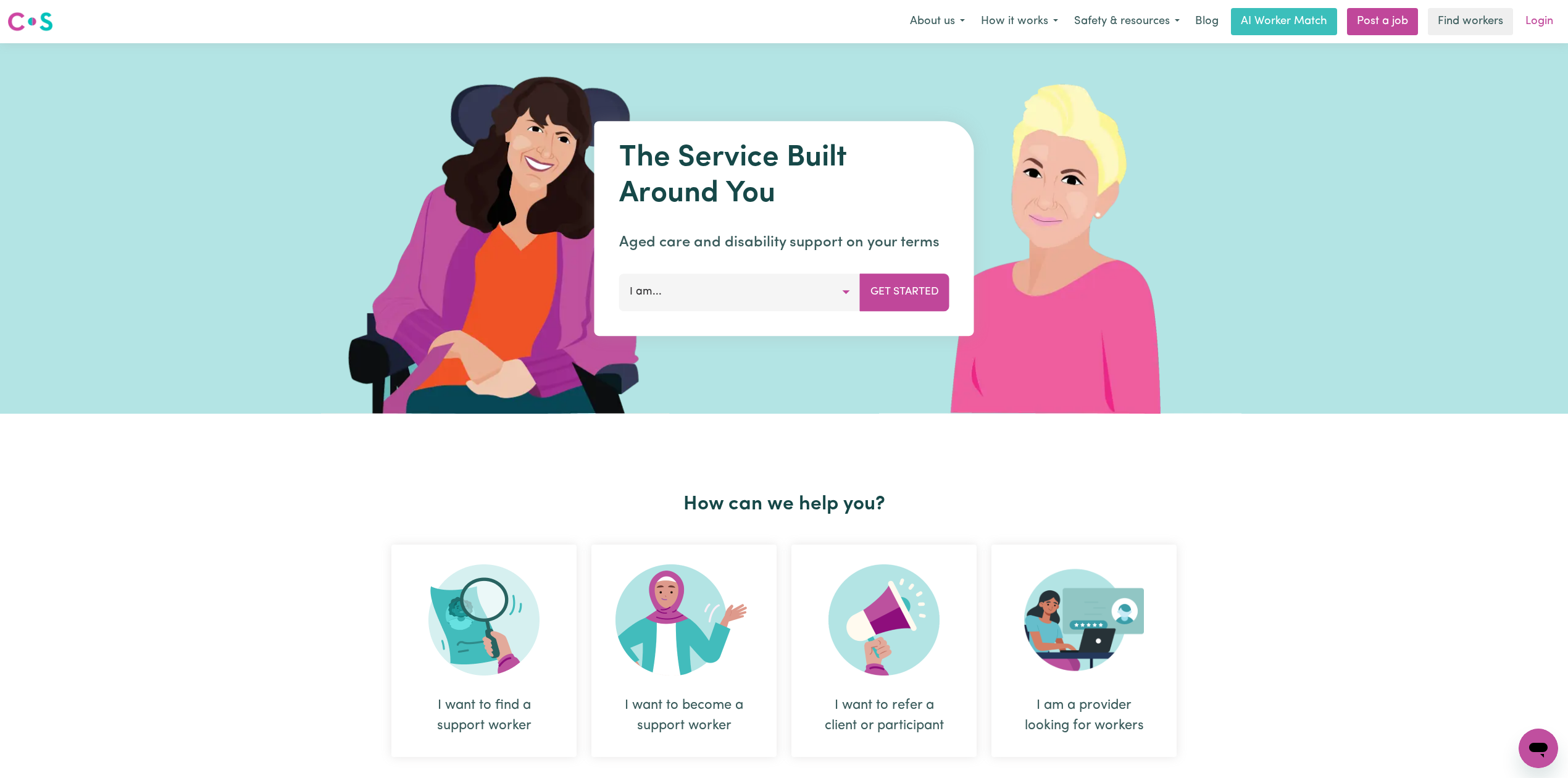
click at [1541, 18] on link "Login" at bounding box center [1539, 21] width 43 height 27
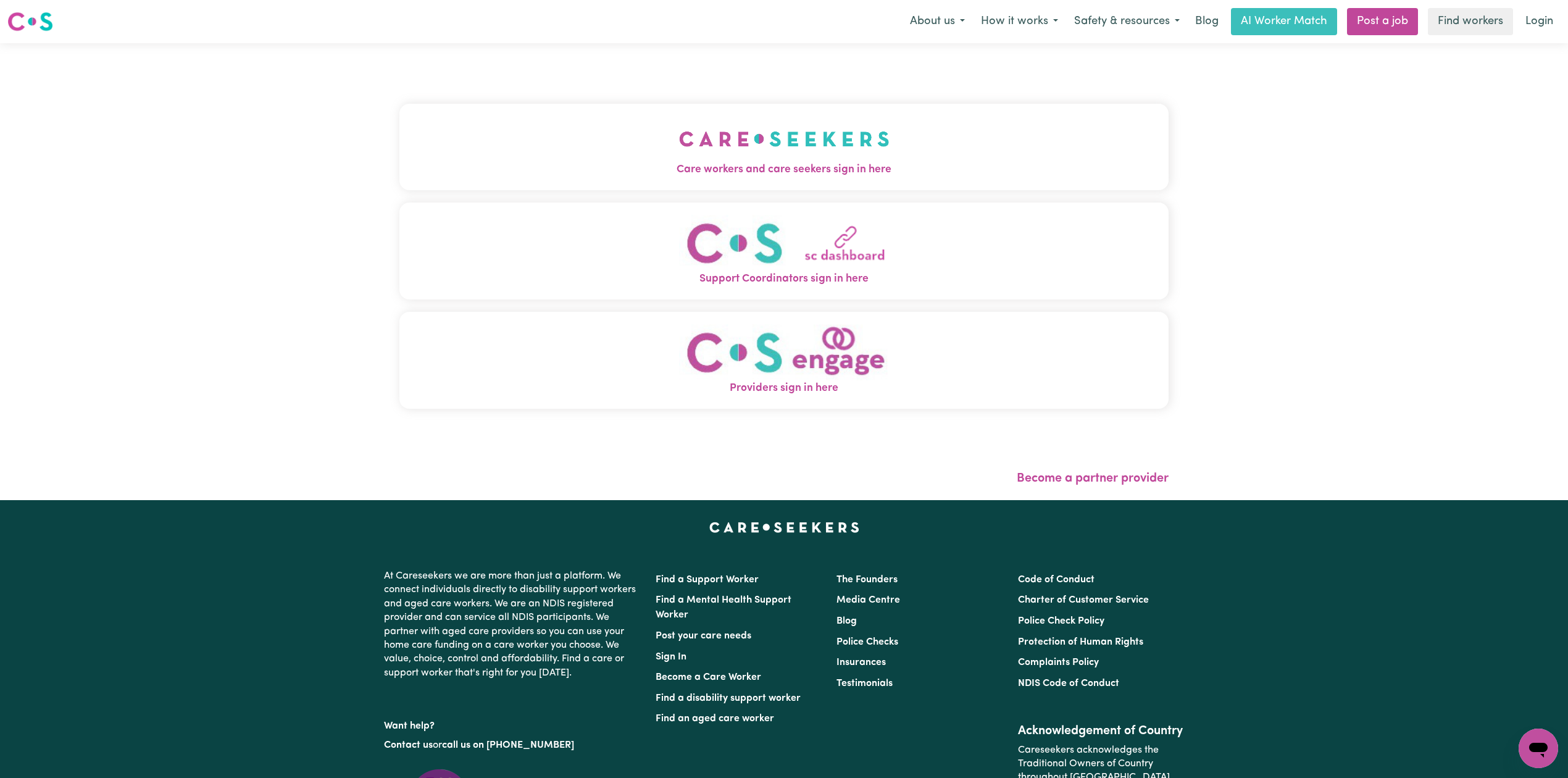
click at [786, 119] on button "Care workers and care seekers sign in here" at bounding box center [784, 147] width 770 height 86
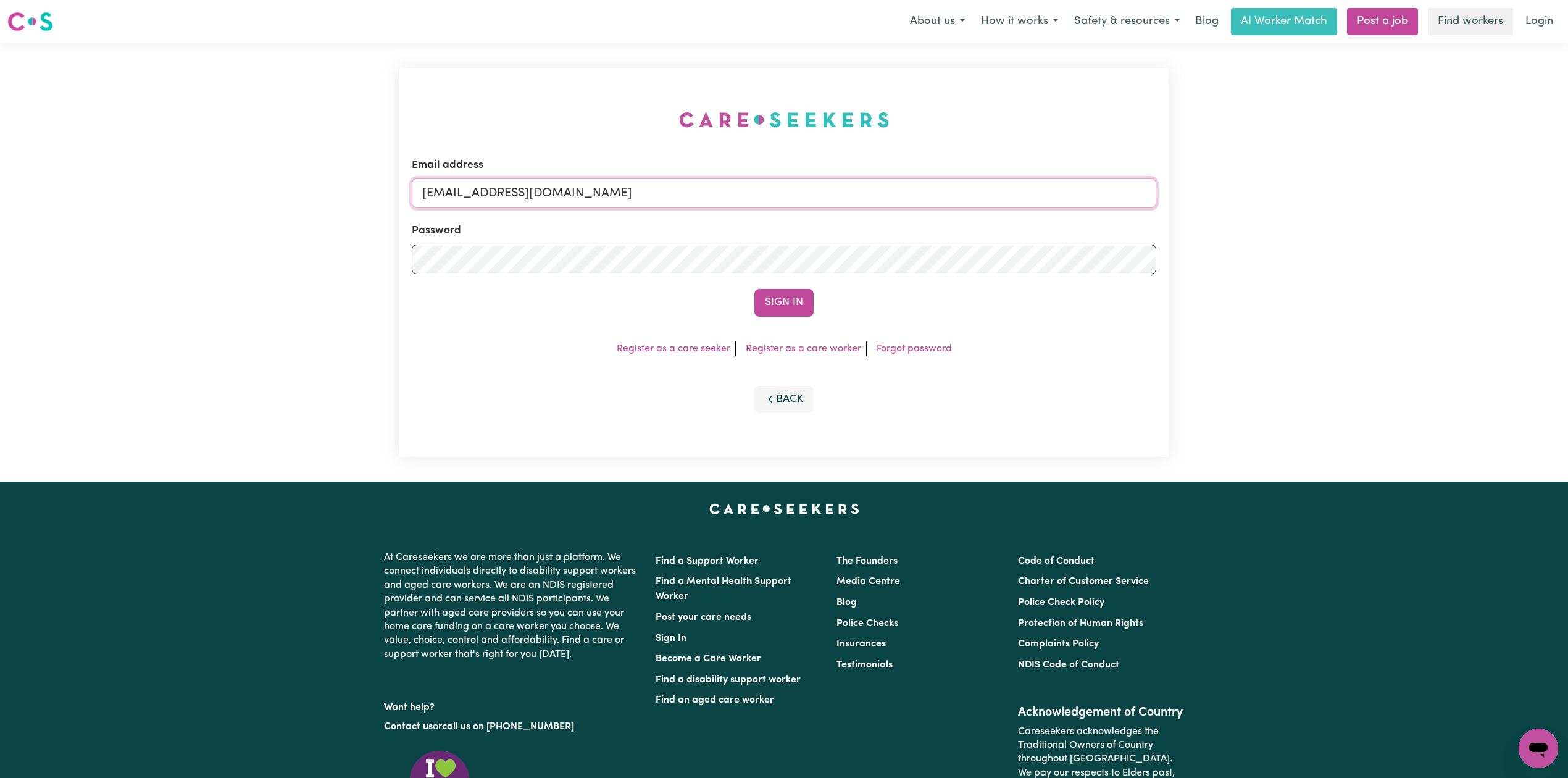
drag, startPoint x: 561, startPoint y: 200, endPoint x: 563, endPoint y: 208, distance: 8.2
click at [561, 200] on input "[EMAIL_ADDRESS][DOMAIN_NAME]" at bounding box center [784, 193] width 745 height 30
drag, startPoint x: 489, startPoint y: 188, endPoint x: 944, endPoint y: 233, distance: 457.2
click at [944, 233] on form "Email address Superuser~[EMAIL_ADDRESS][DOMAIN_NAME] Password Sign In" at bounding box center [784, 237] width 745 height 159
type input "Superuser~[EMAIL_ADDRESS][DOMAIN_NAME]"
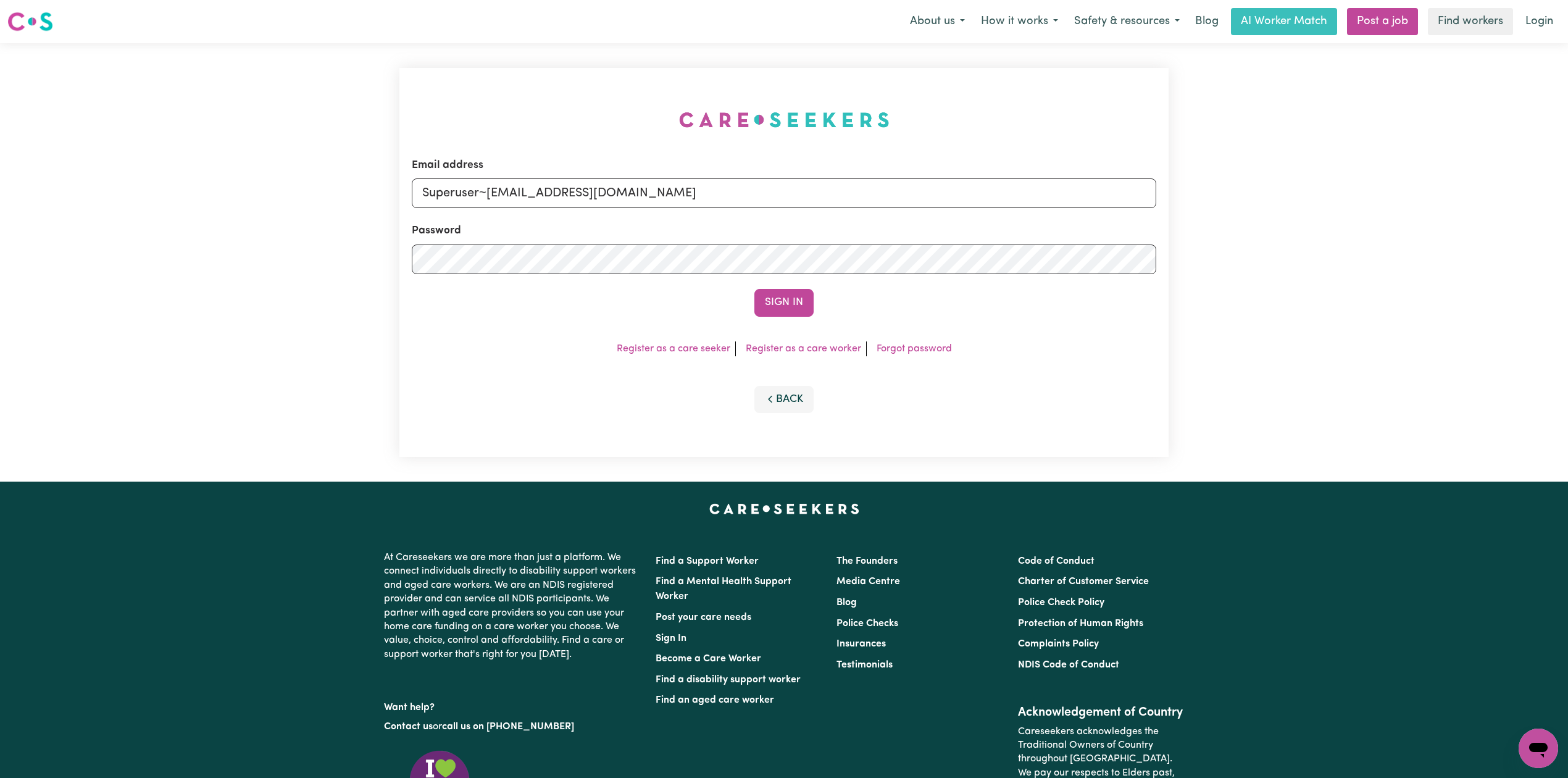
click at [754, 289] on button "Sign In" at bounding box center [784, 302] width 59 height 27
